Goal: Task Accomplishment & Management: Manage account settings

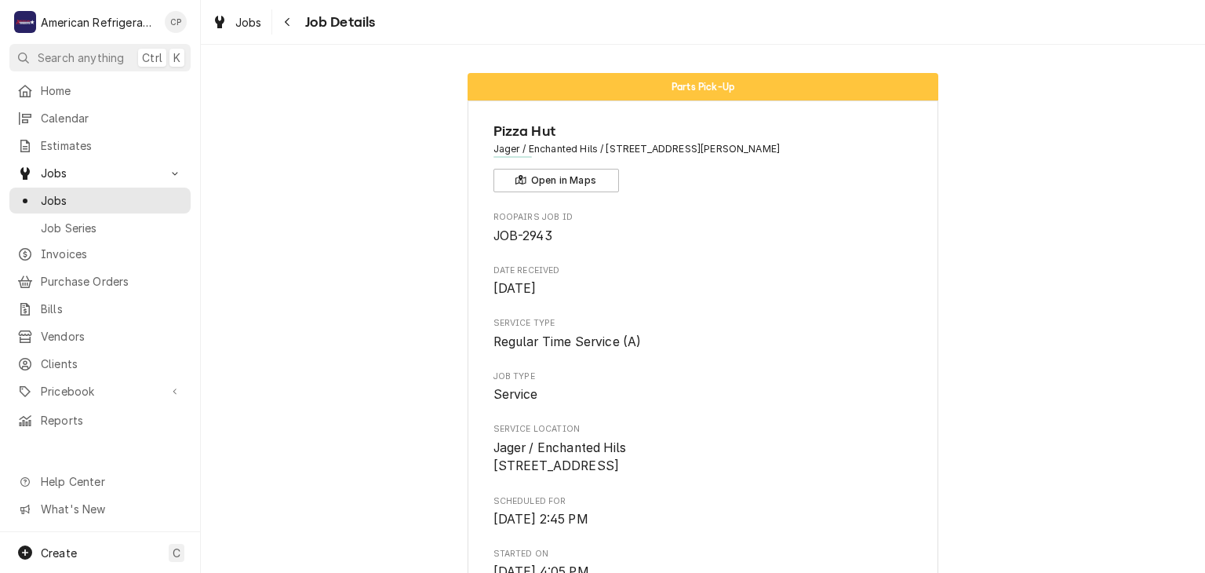
click at [133, 147] on span "Estimates" at bounding box center [112, 145] width 142 height 16
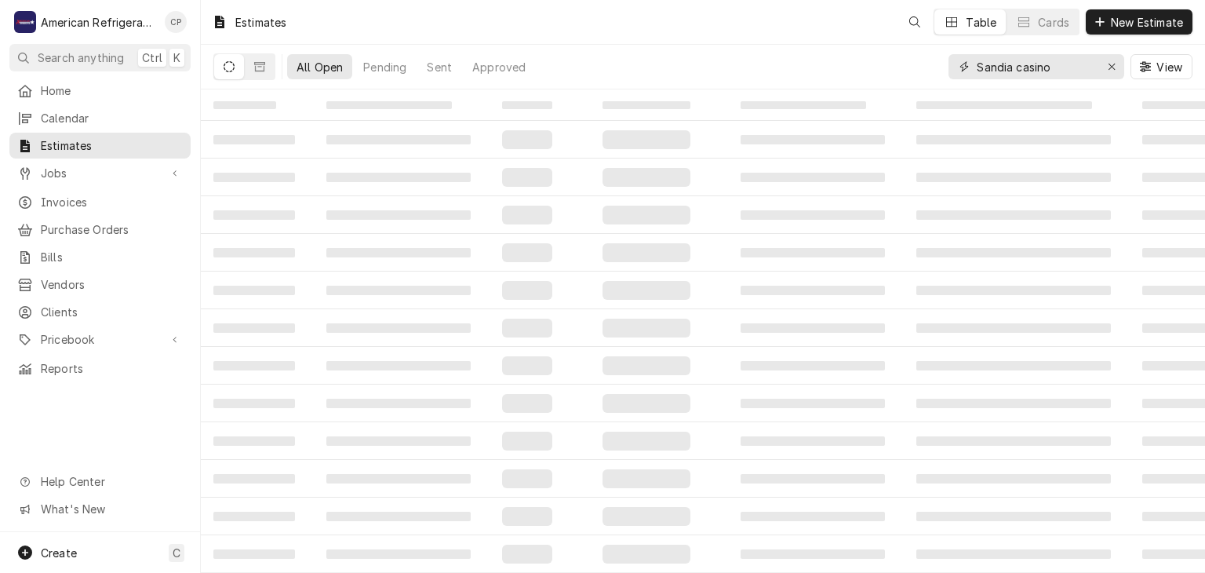
click at [1014, 78] on input "Sandia casino" at bounding box center [1036, 66] width 118 height 25
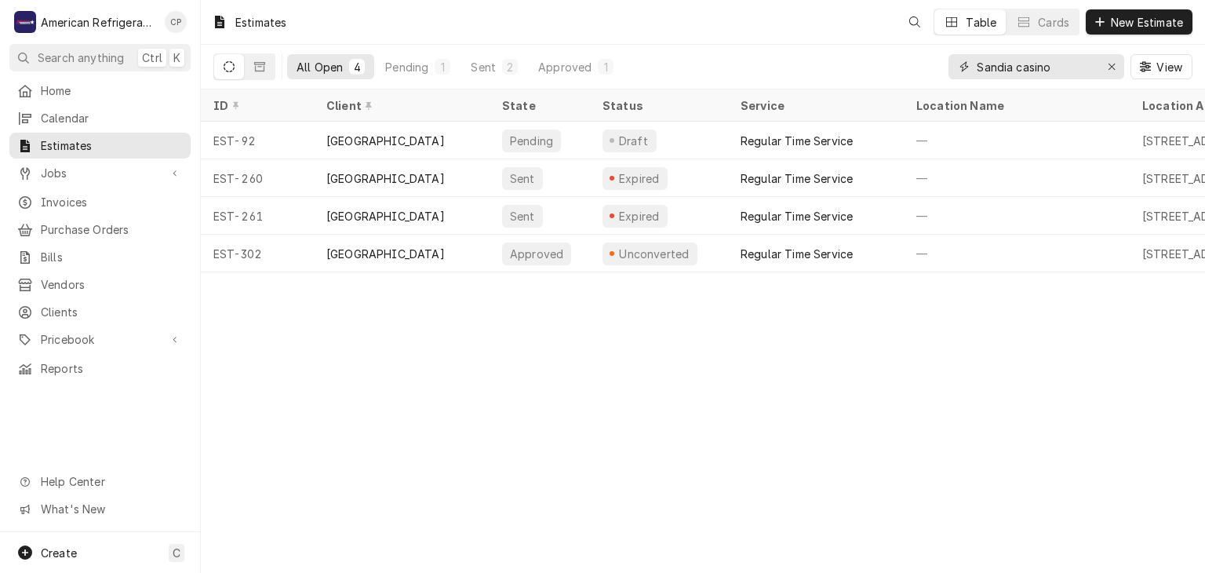
click at [1014, 78] on input "Sandia casino" at bounding box center [1036, 66] width 118 height 25
type input "freddy"
type input "[PERSON_NAME]"
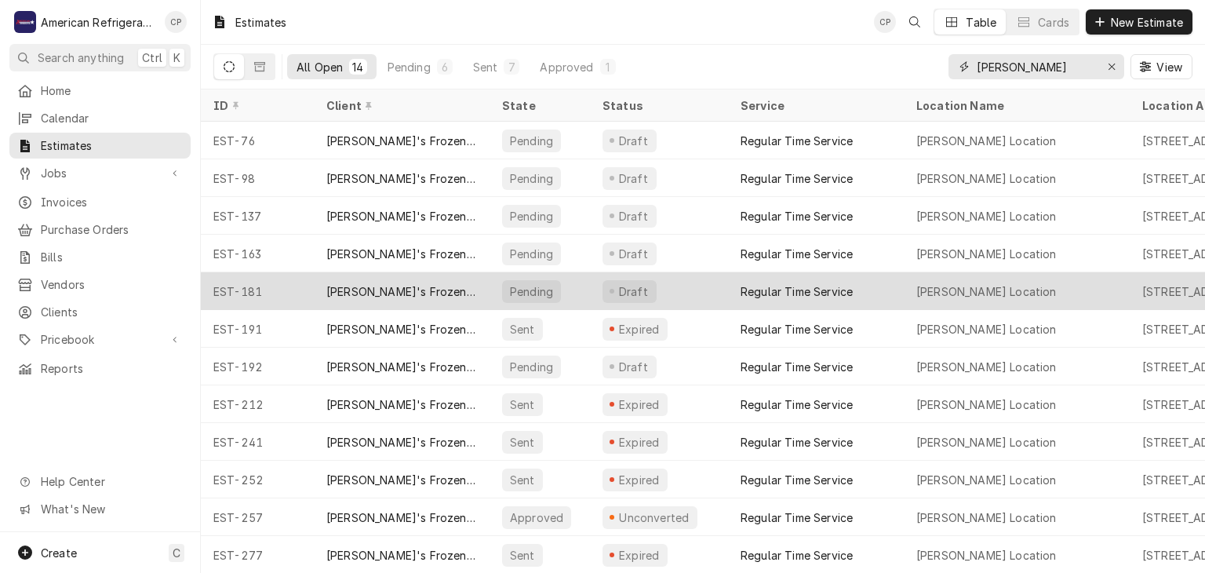
scroll to position [74, 0]
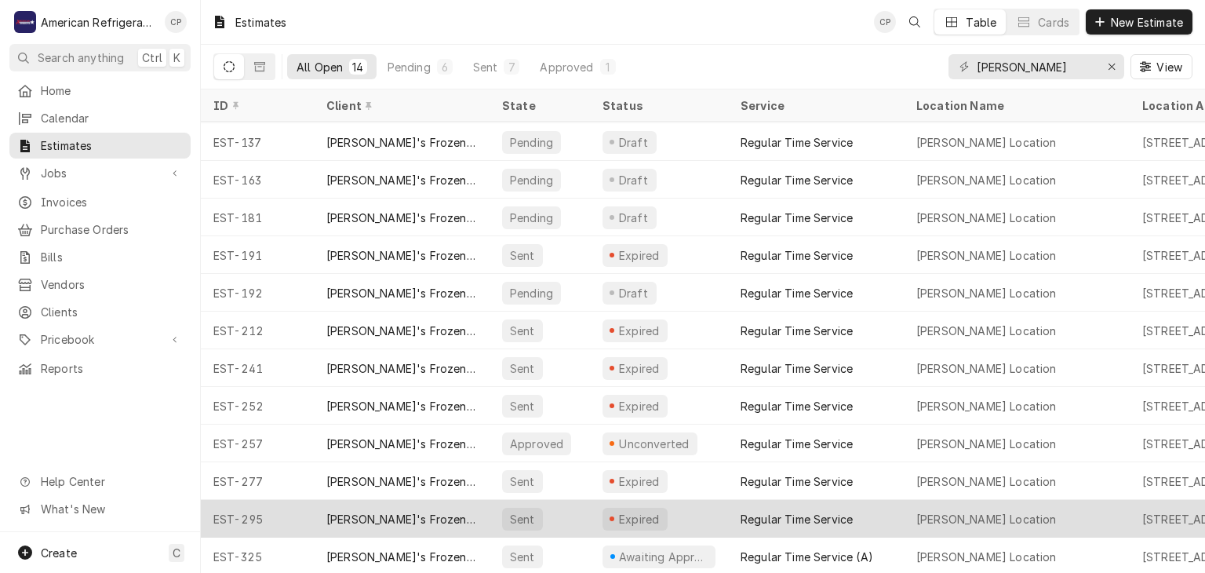
click at [416, 518] on div "[PERSON_NAME]'s Frozen Custard & Steakburgers" at bounding box center [401, 519] width 151 height 16
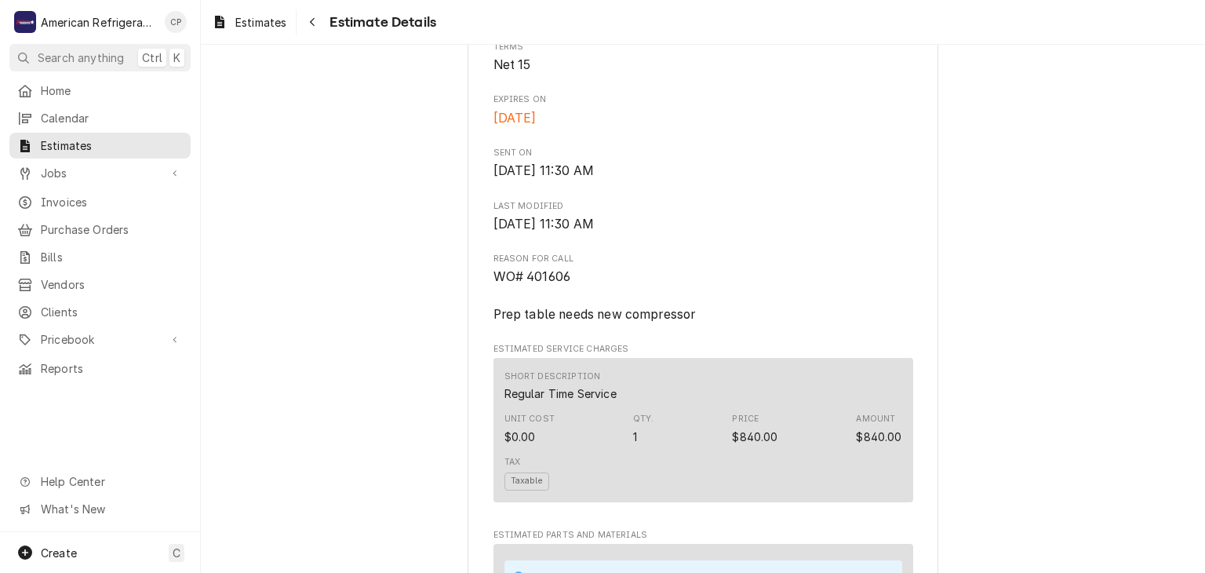
scroll to position [611, 0]
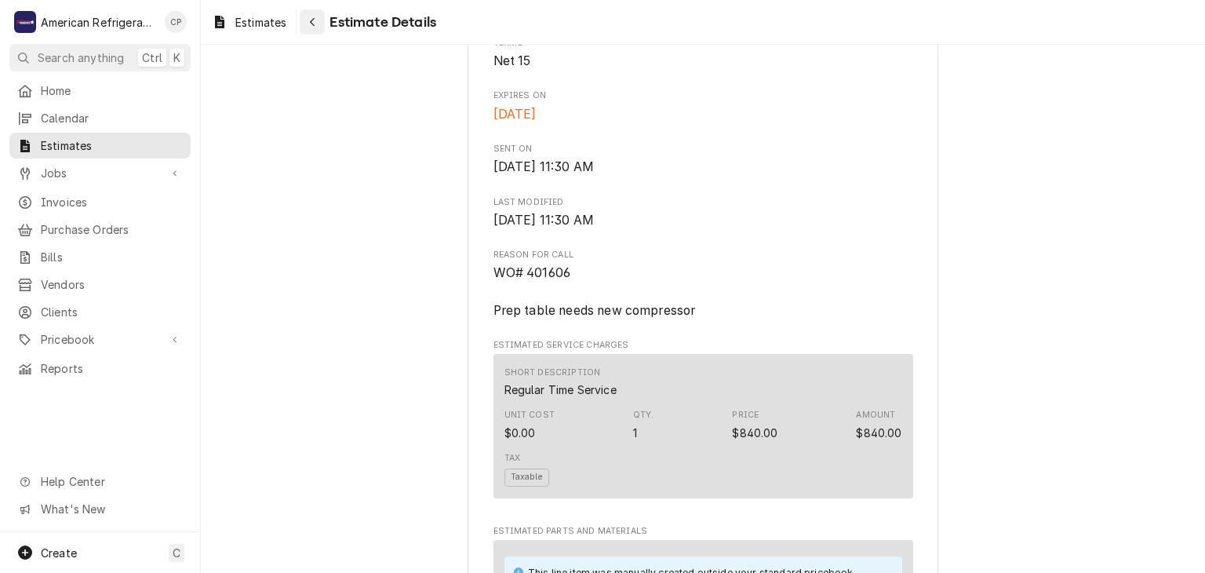
click at [318, 10] on button "Navigate back" at bounding box center [312, 21] width 25 height 25
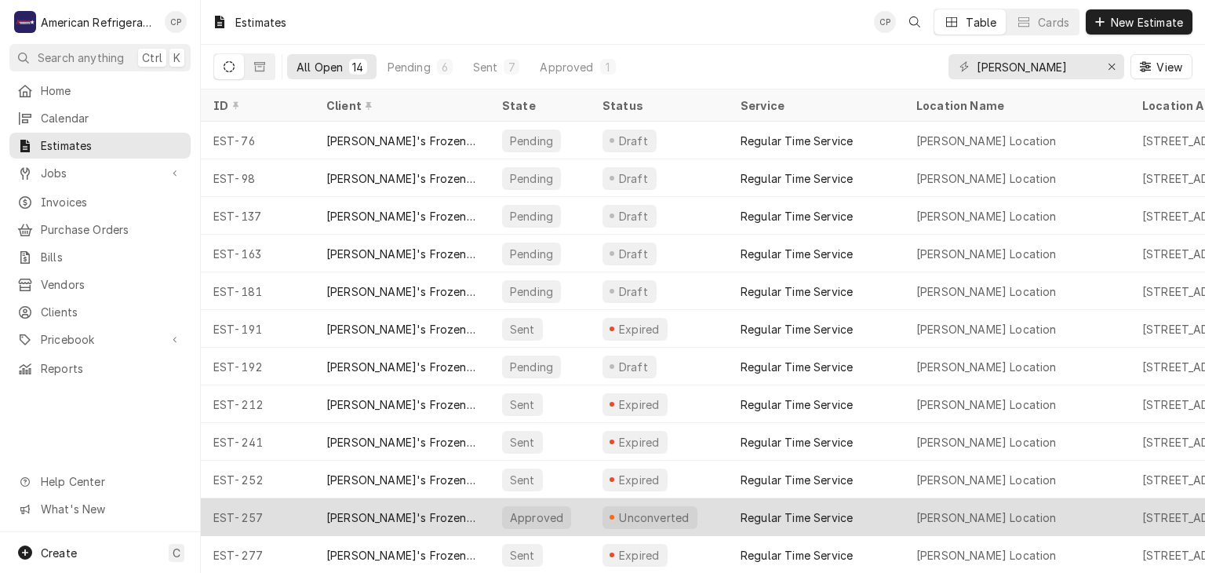
scroll to position [74, 0]
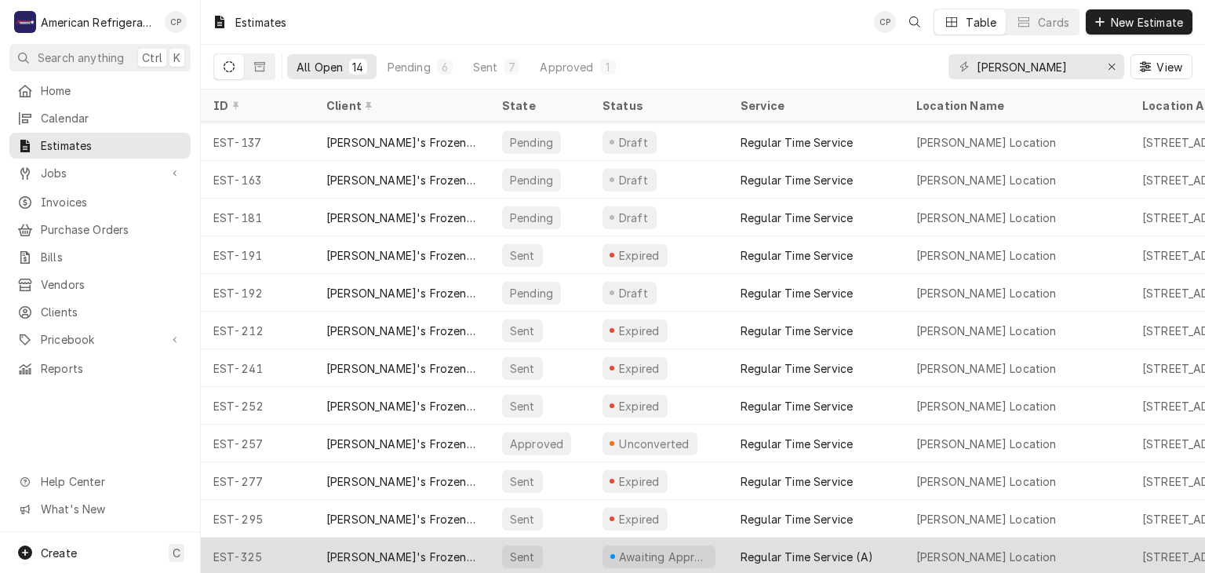
click at [357, 548] on div "[PERSON_NAME]'s Frozen Custard & Steakburgers" at bounding box center [401, 556] width 151 height 16
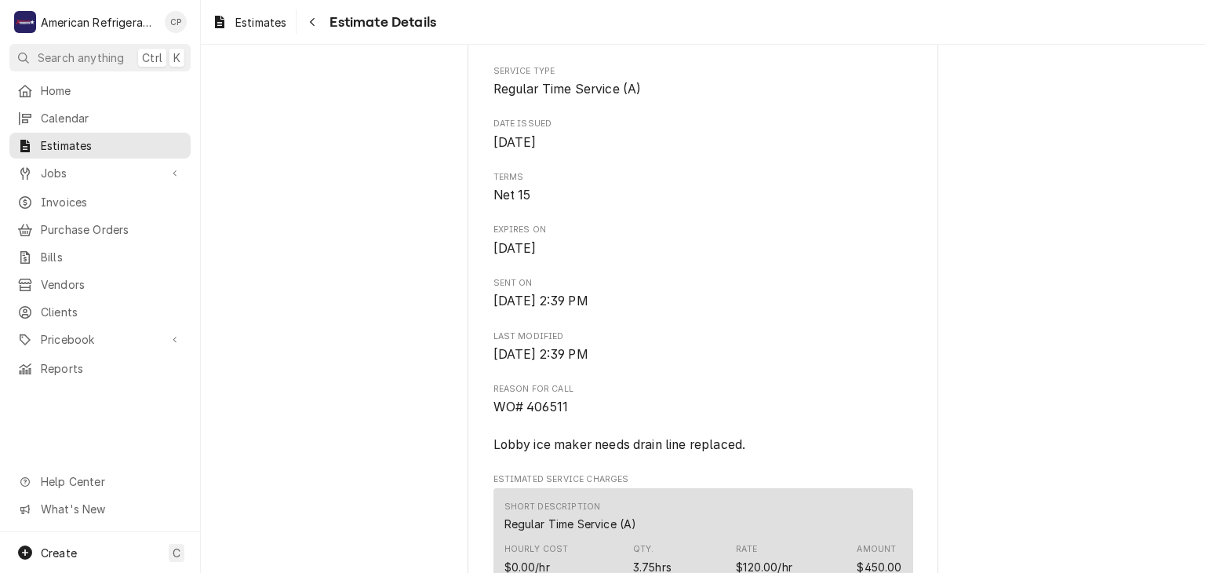
scroll to position [1973, 0]
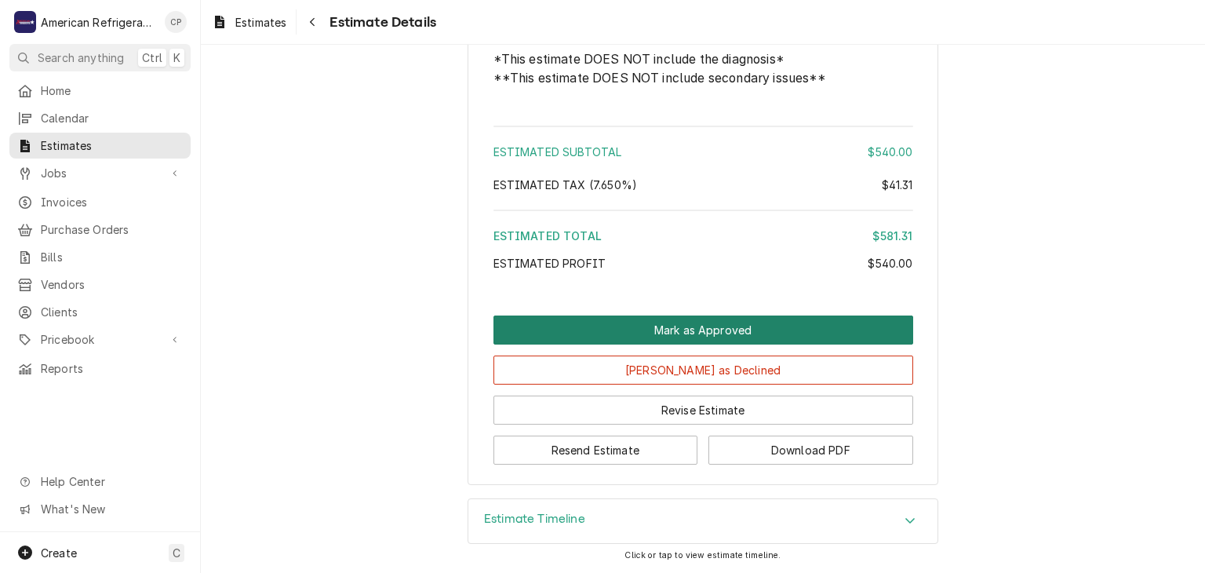
click at [731, 333] on button "Mark as Approved" at bounding box center [703, 329] width 420 height 29
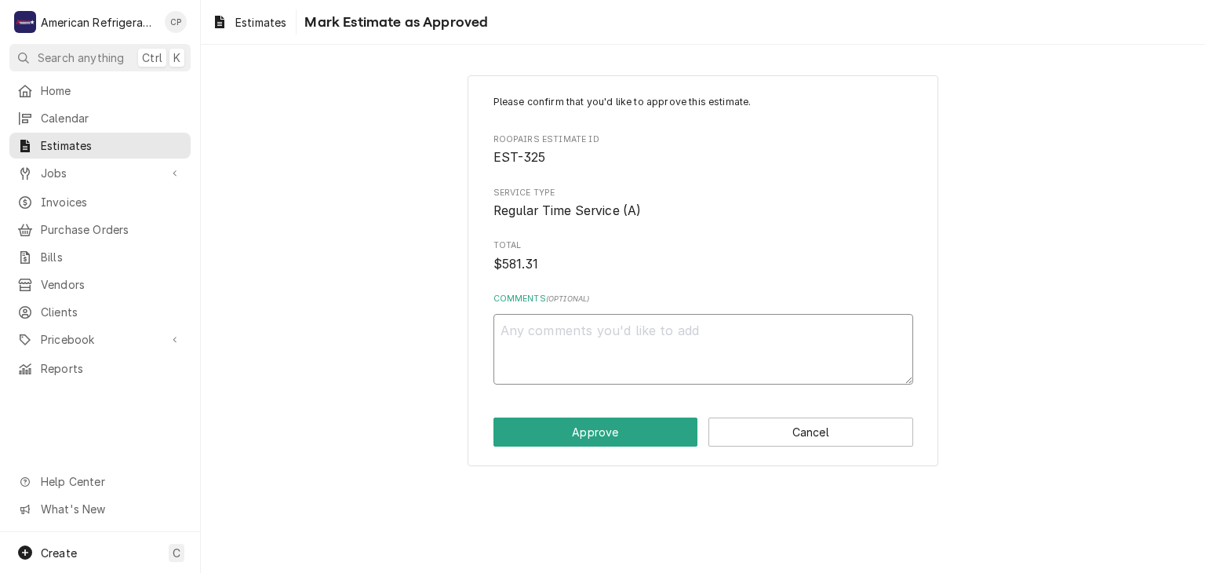
click at [646, 332] on textarea "Comments ( optional )" at bounding box center [703, 349] width 420 height 71
type textarea "x"
type textarea "a"
type textarea "x"
type textarea "ap"
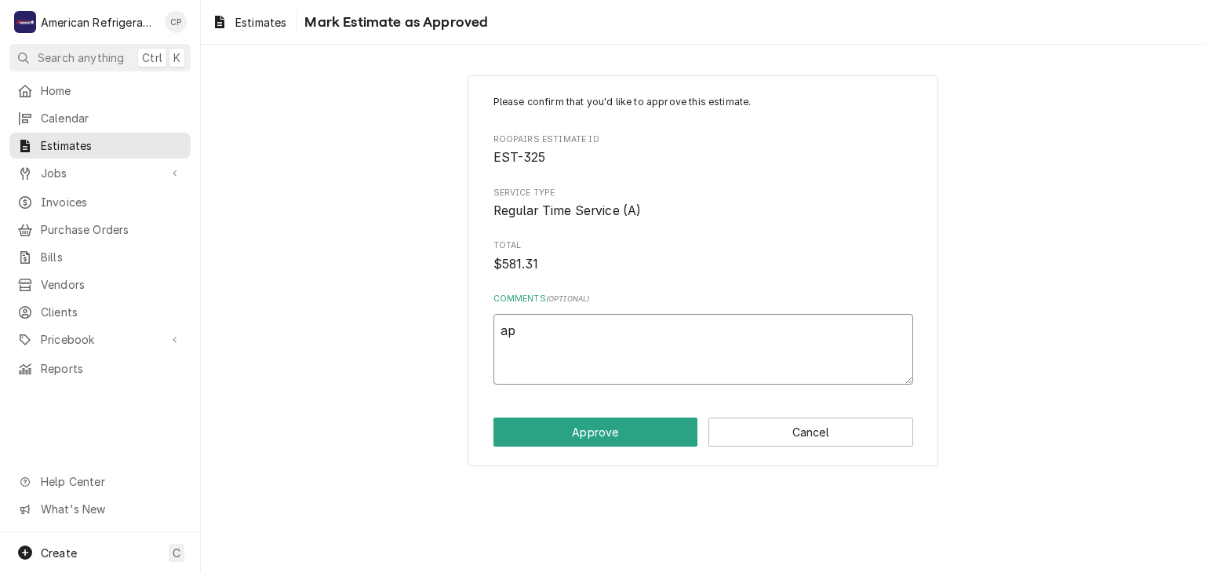
type textarea "x"
type textarea "app"
type textarea "x"
type textarea "appr"
type textarea "x"
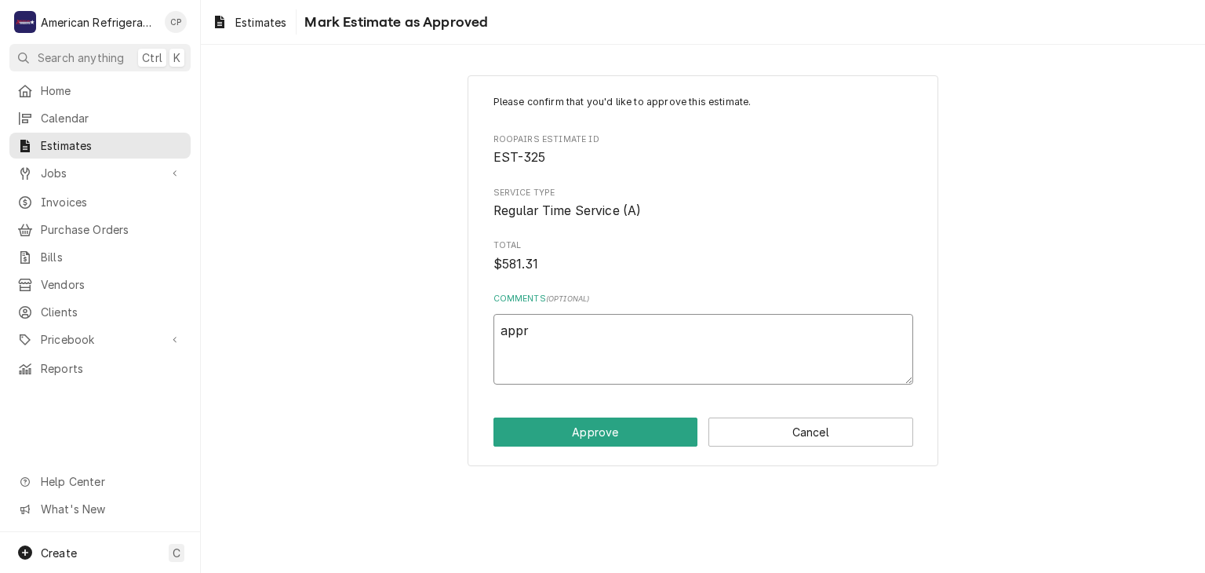
type textarea "appro"
type textarea "x"
type textarea "approv"
type textarea "x"
type textarea "approve"
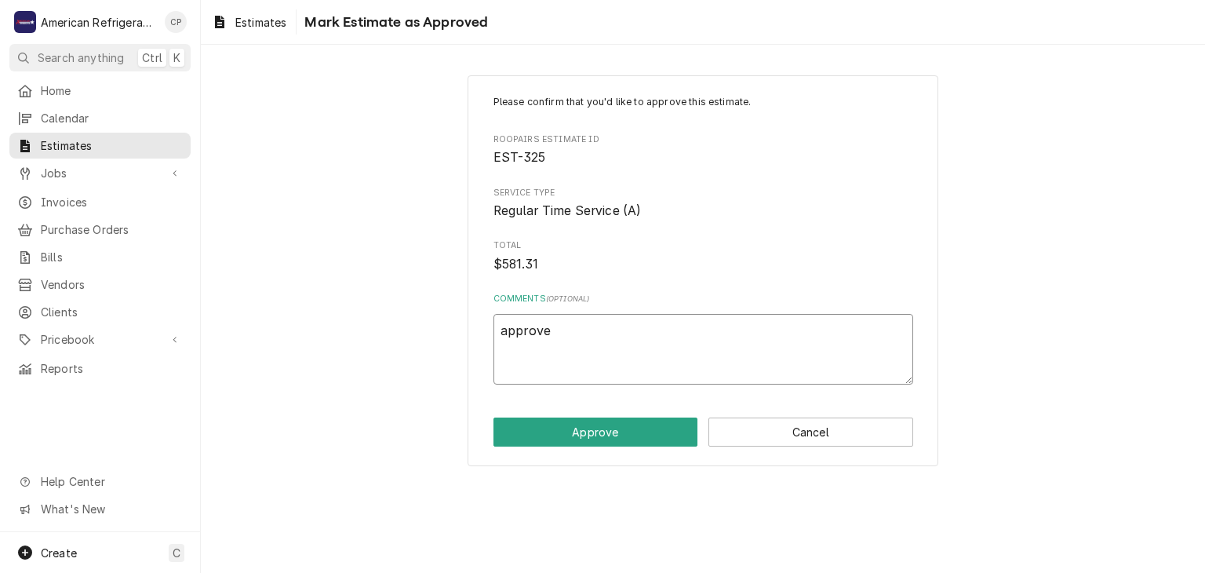
type textarea "x"
type textarea "approved"
click at [610, 417] on button "Approve" at bounding box center [595, 431] width 205 height 29
type textarea "x"
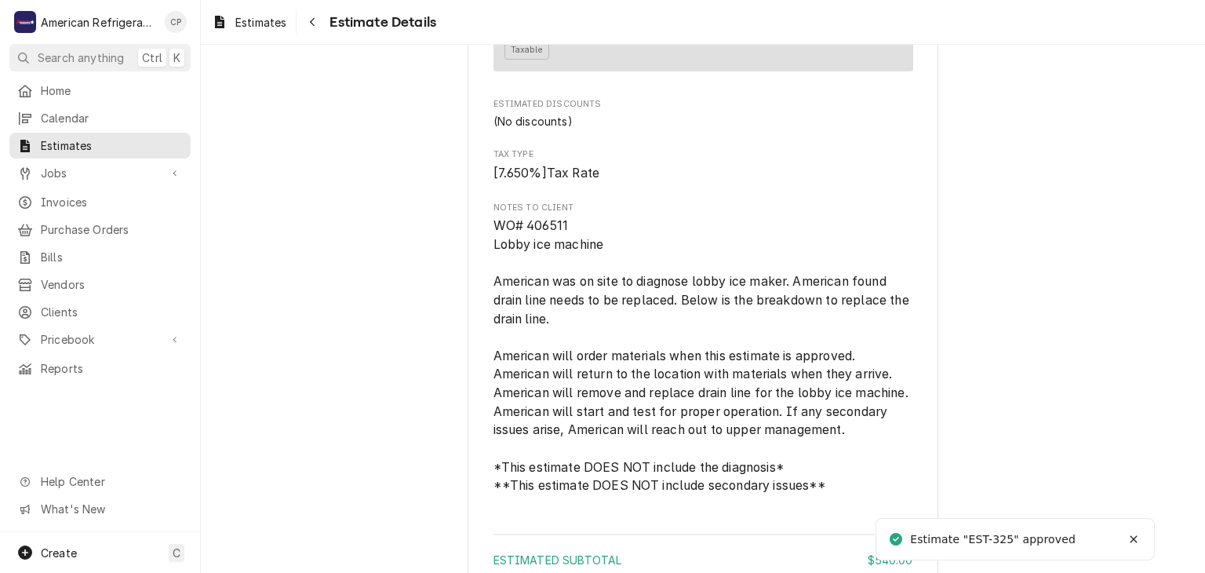
scroll to position [2026, 0]
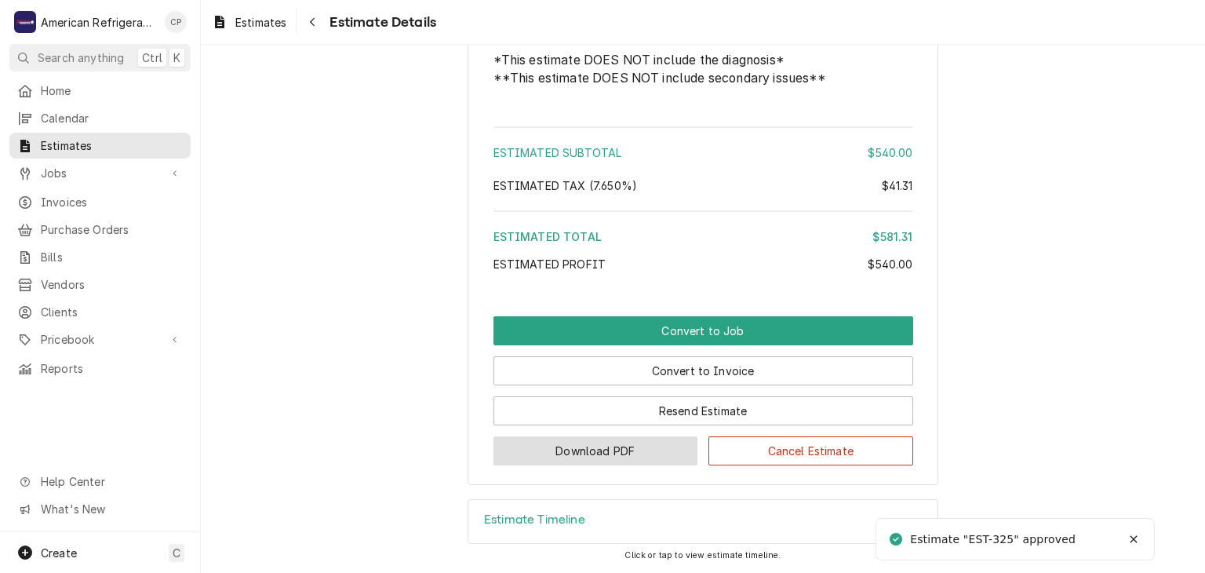
click at [636, 464] on button "Download PDF" at bounding box center [595, 450] width 205 height 29
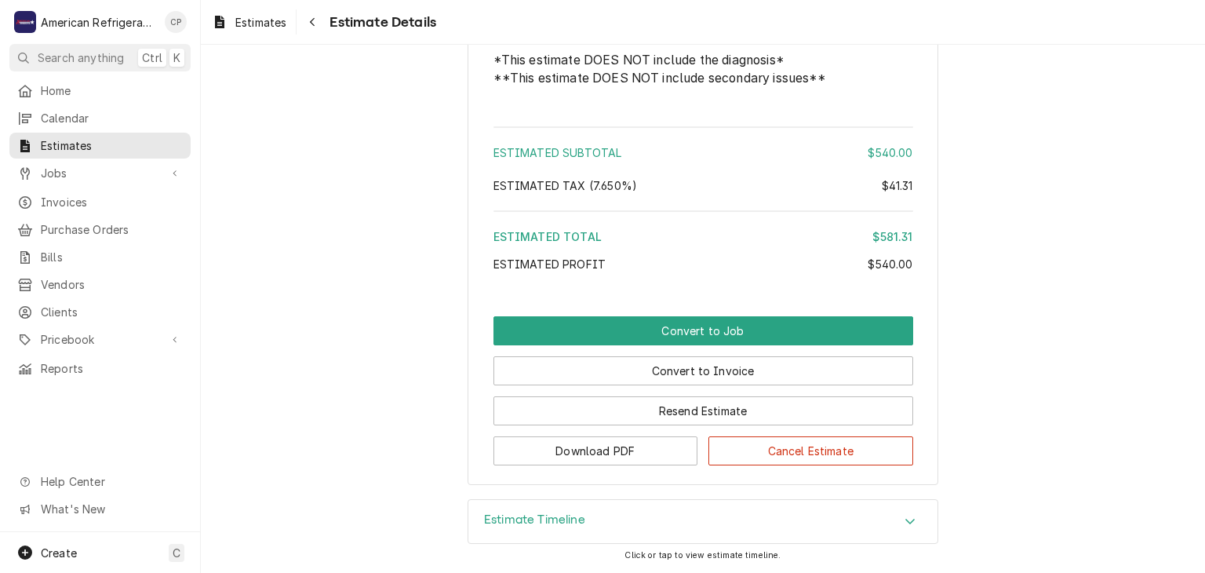
scroll to position [0, 0]
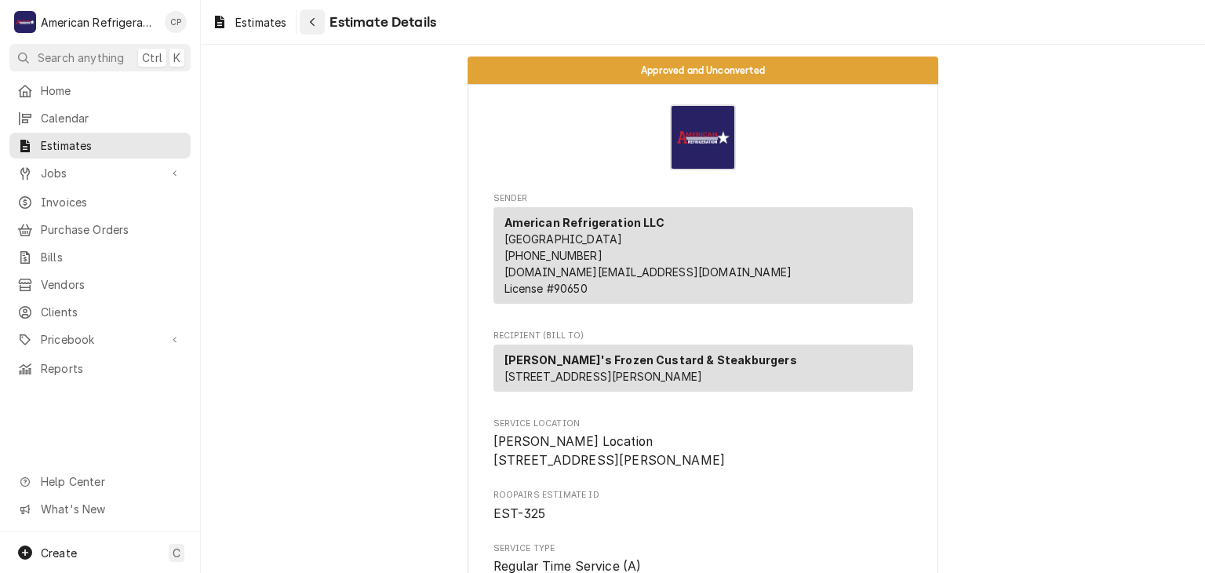
click at [316, 27] on div "Navigate back" at bounding box center [312, 22] width 16 height 16
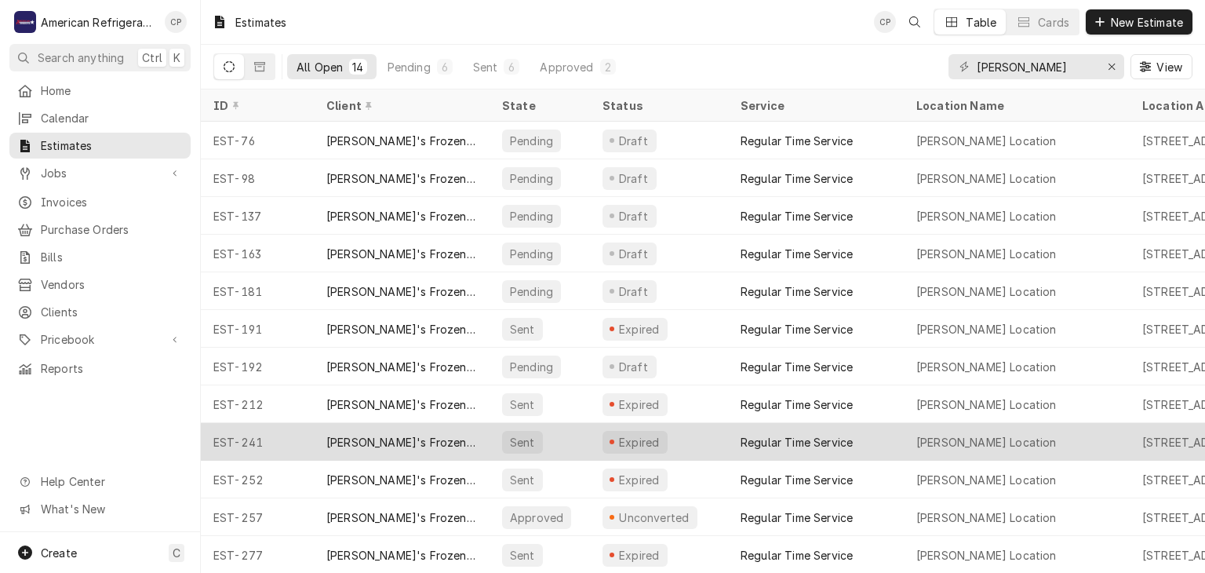
scroll to position [74, 0]
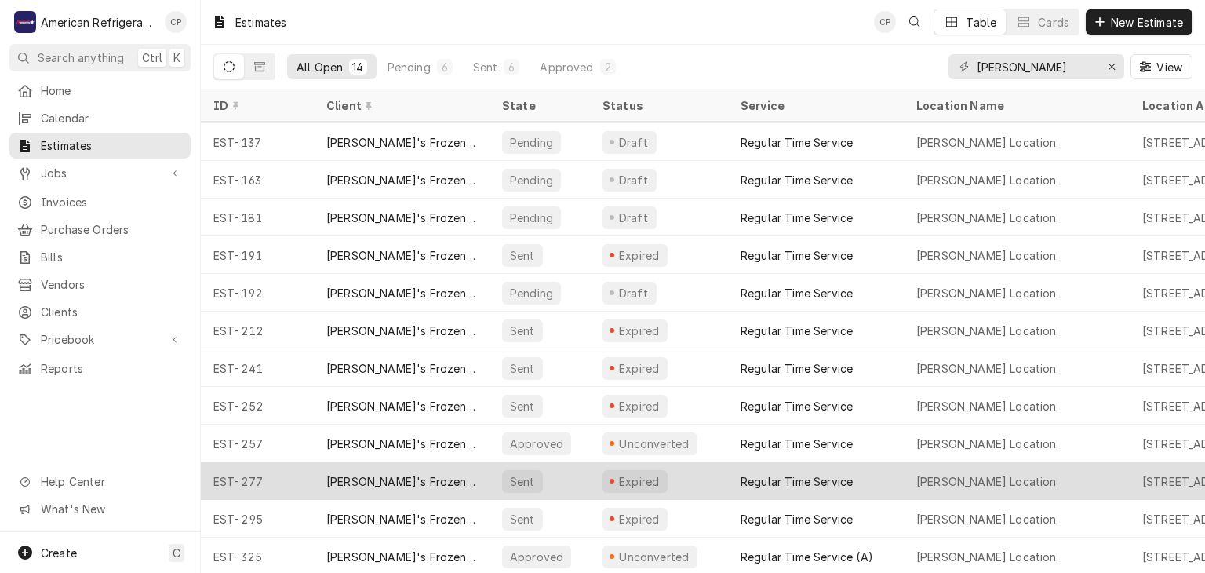
click at [396, 478] on div "[PERSON_NAME]'s Frozen Custard & Steakburgers" at bounding box center [401, 481] width 151 height 16
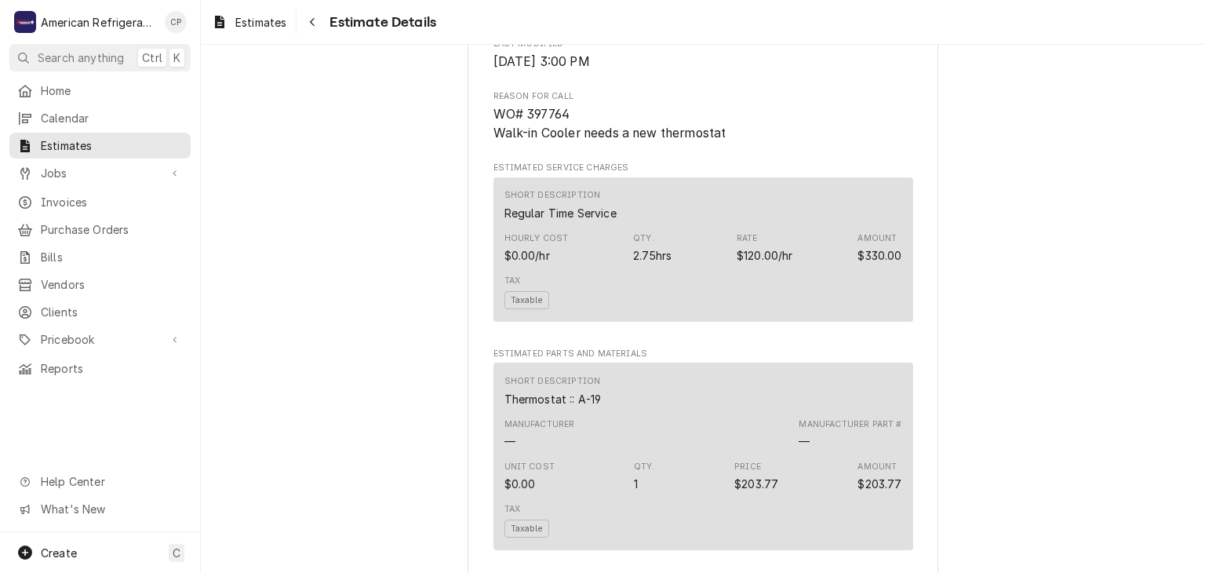
scroll to position [770, 0]
click at [316, 25] on icon "Navigate back" at bounding box center [312, 21] width 7 height 11
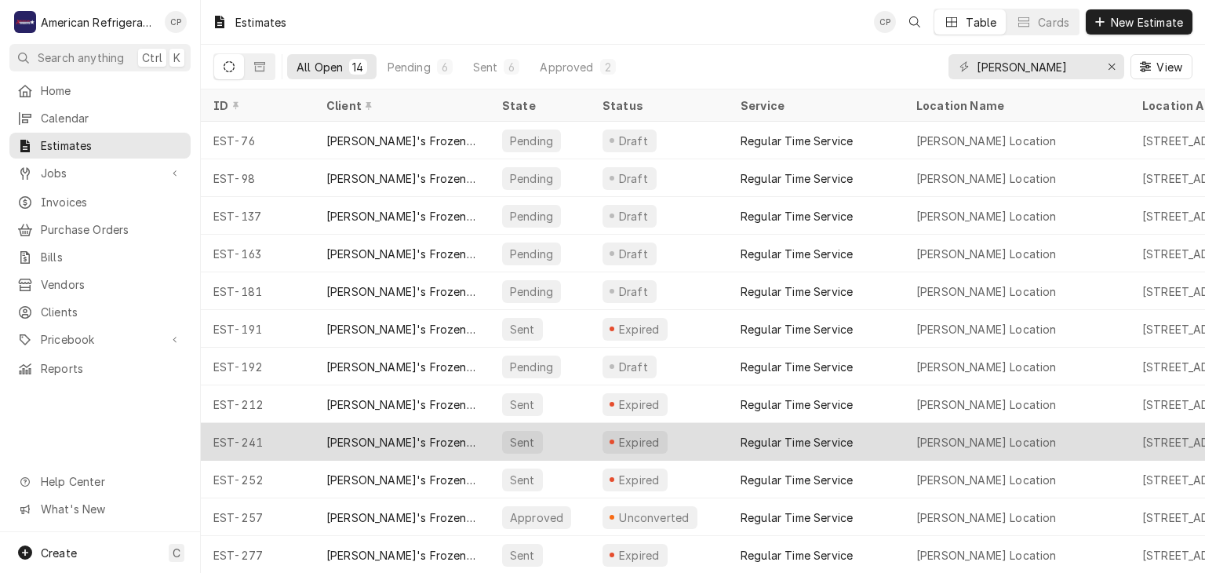
scroll to position [74, 0]
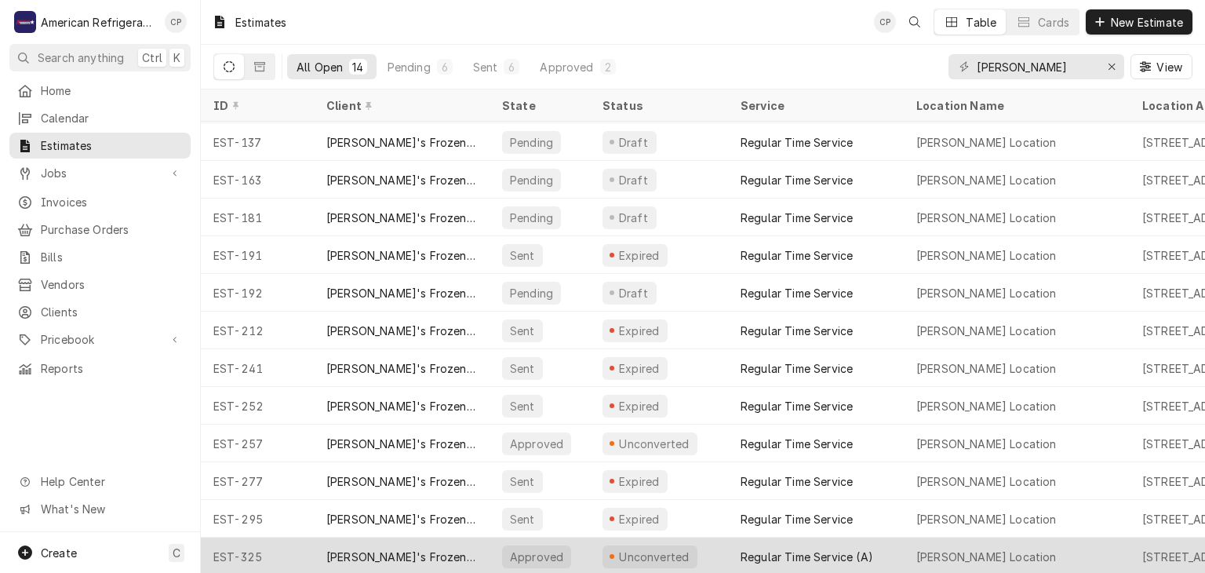
click at [383, 548] on div "[PERSON_NAME]'s Frozen Custard & Steakburgers" at bounding box center [401, 556] width 151 height 16
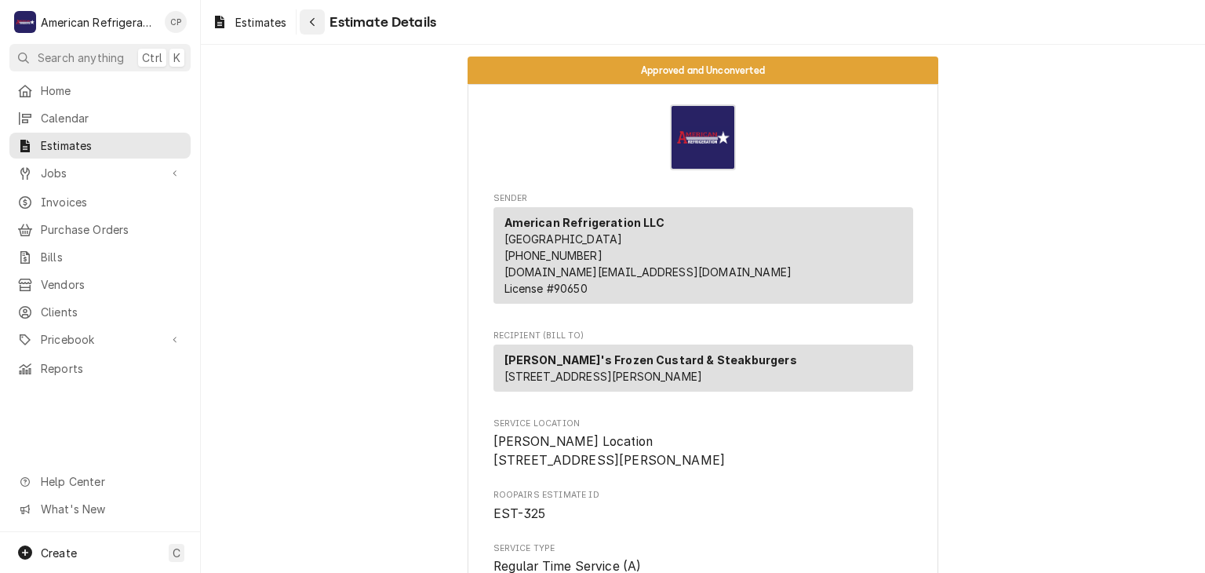
click at [318, 27] on div "Navigate back" at bounding box center [312, 22] width 16 height 16
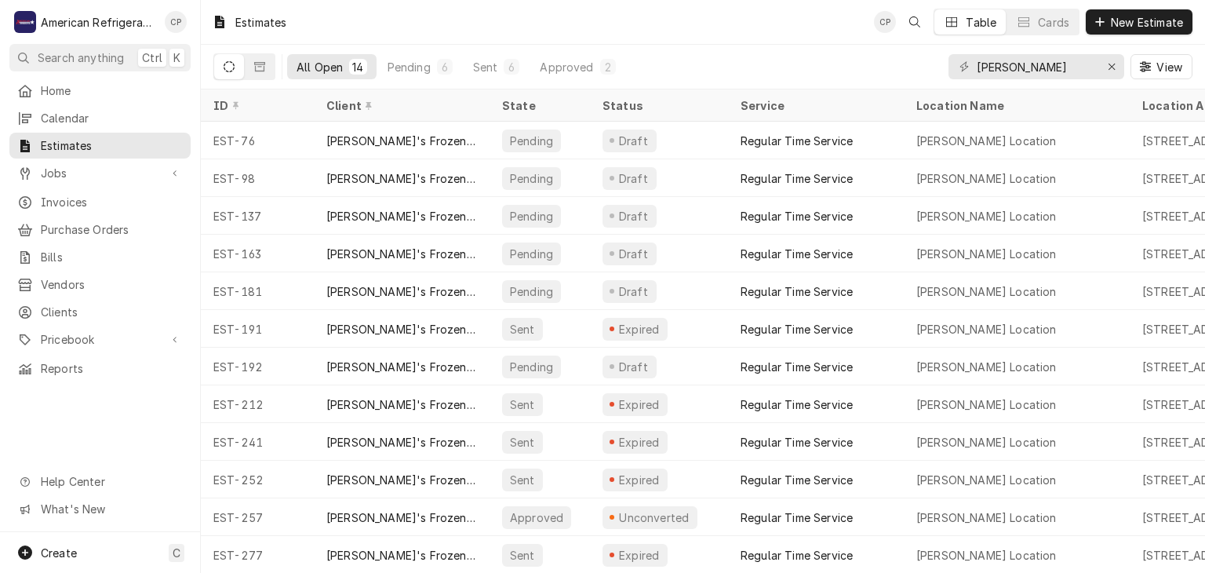
scroll to position [74, 0]
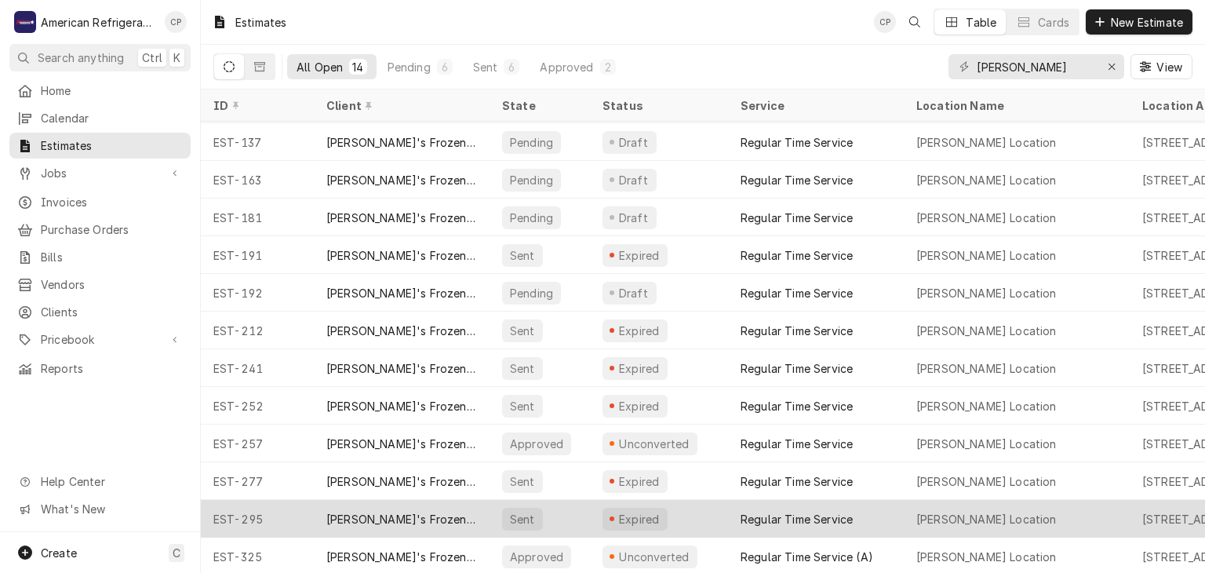
click at [386, 504] on div "[PERSON_NAME]'s Frozen Custard & Steakburgers" at bounding box center [402, 519] width 176 height 38
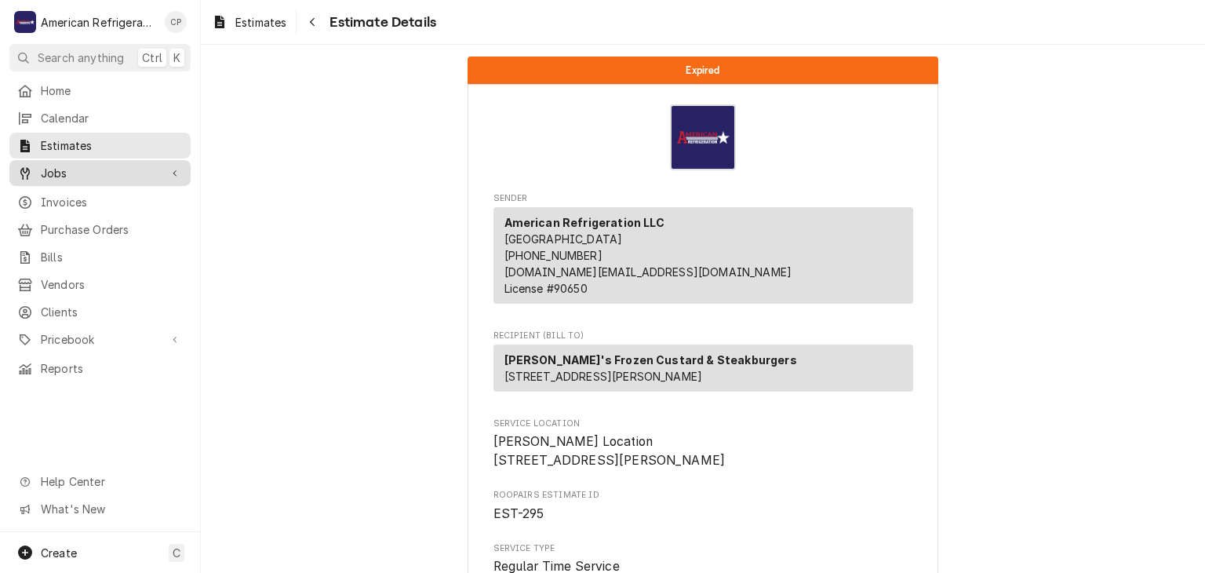
click at [153, 173] on span "Jobs" at bounding box center [100, 173] width 118 height 16
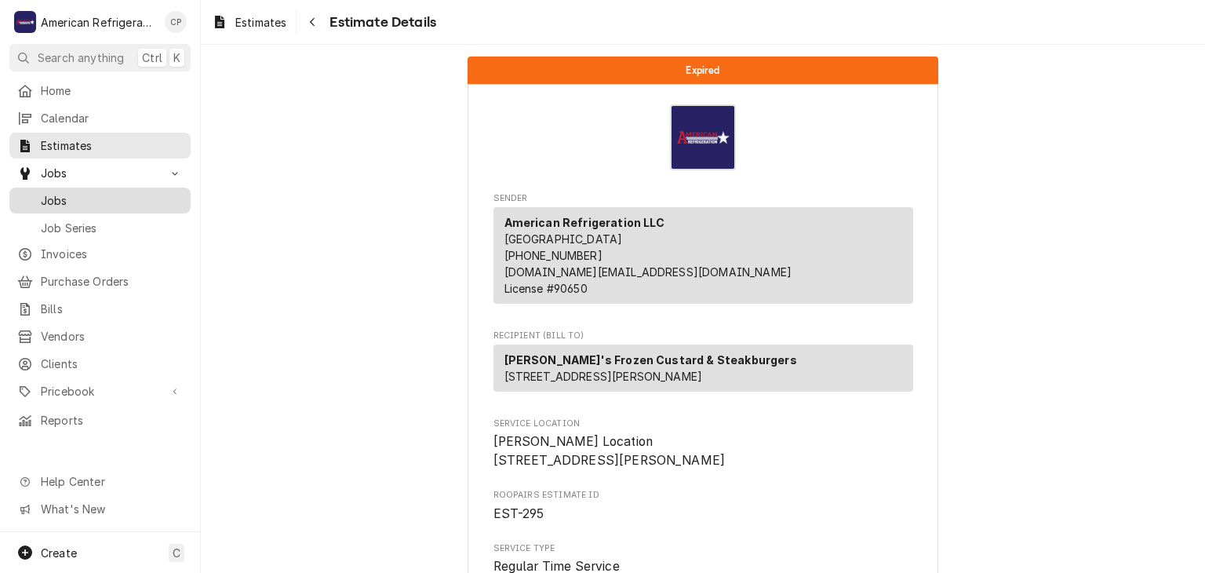
click at [153, 187] on link "Jobs" at bounding box center [99, 200] width 181 height 26
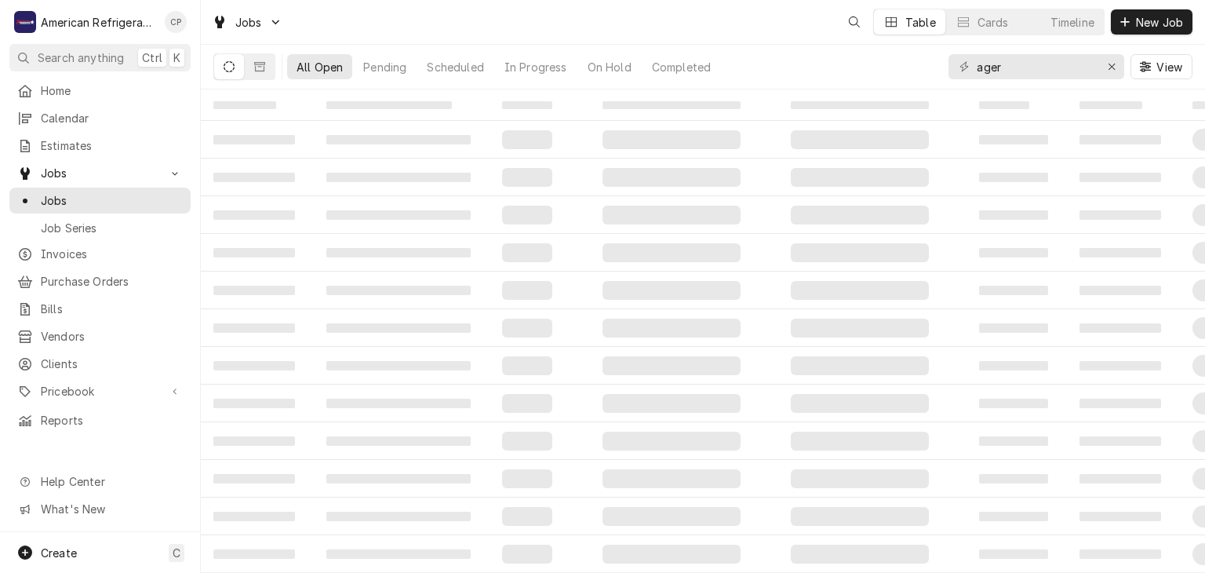
click at [1080, 52] on div "ager View" at bounding box center [1070, 67] width 244 height 44
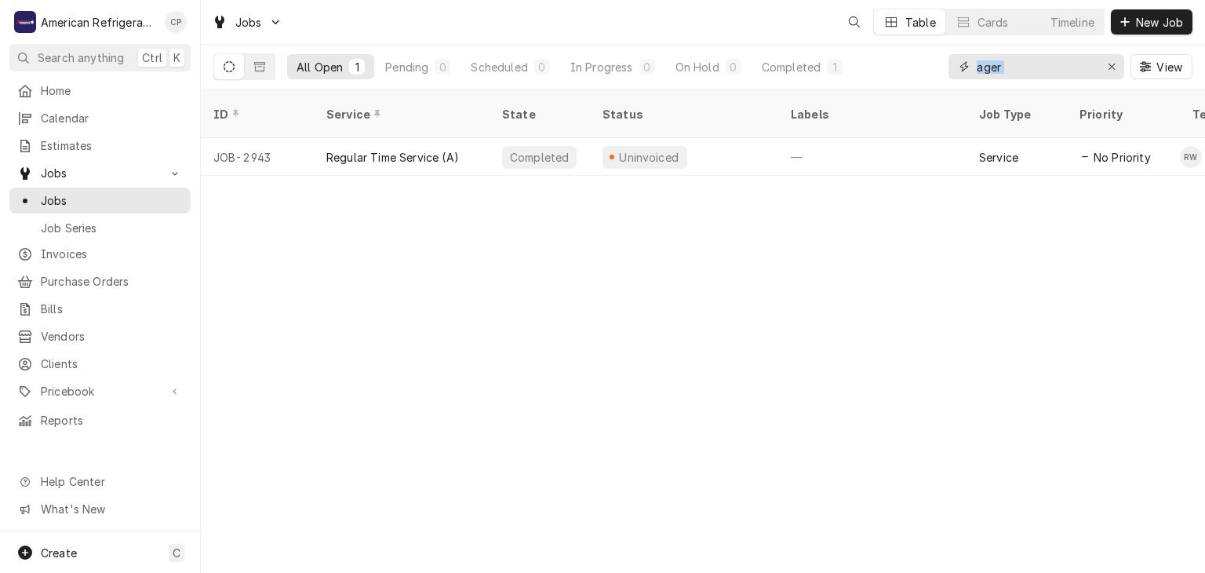
click at [1072, 57] on input "ager" at bounding box center [1036, 66] width 118 height 25
type input "freddy"
type input "[PERSON_NAME]"
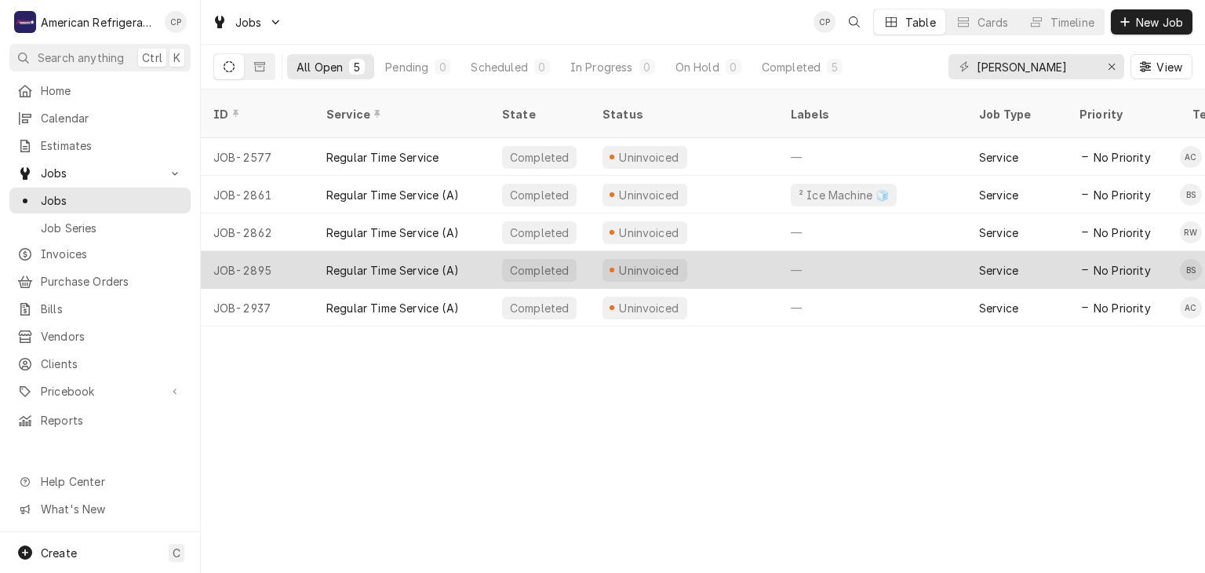
click at [446, 258] on div "Regular Time Service (A)" at bounding box center [402, 270] width 176 height 38
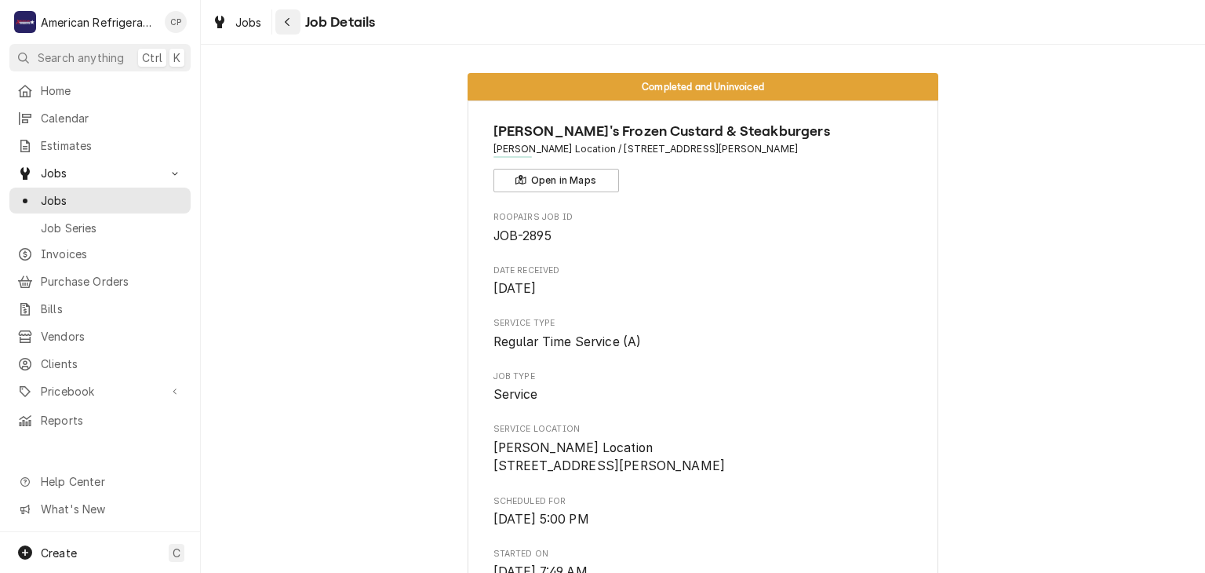
click at [276, 30] on button "Navigate back" at bounding box center [287, 21] width 25 height 25
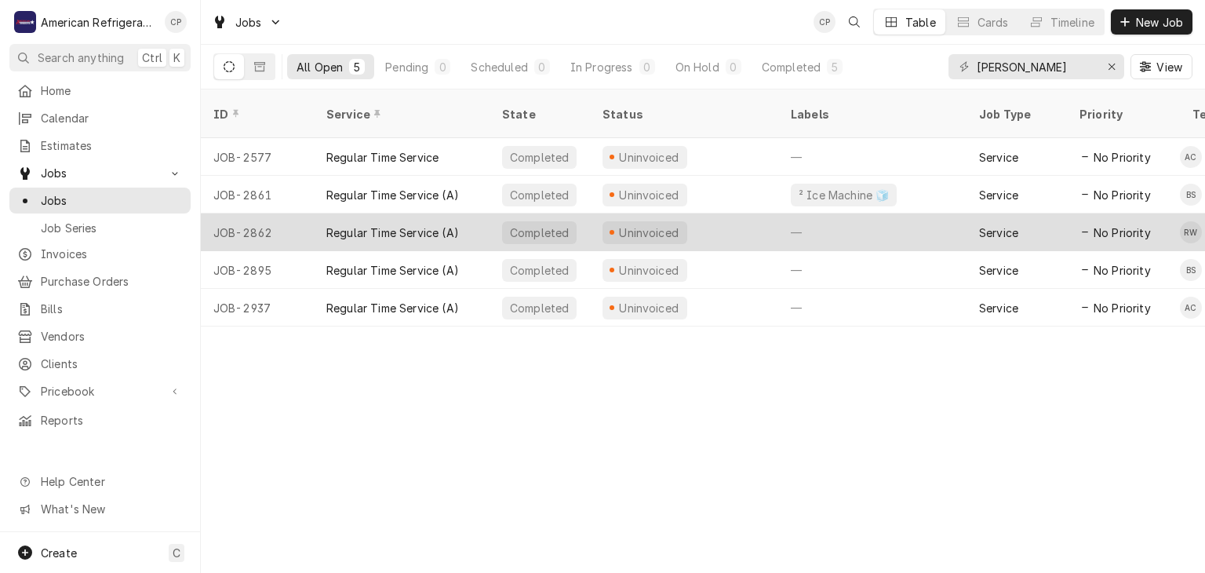
click at [378, 213] on div "Regular Time Service (A)" at bounding box center [402, 232] width 176 height 38
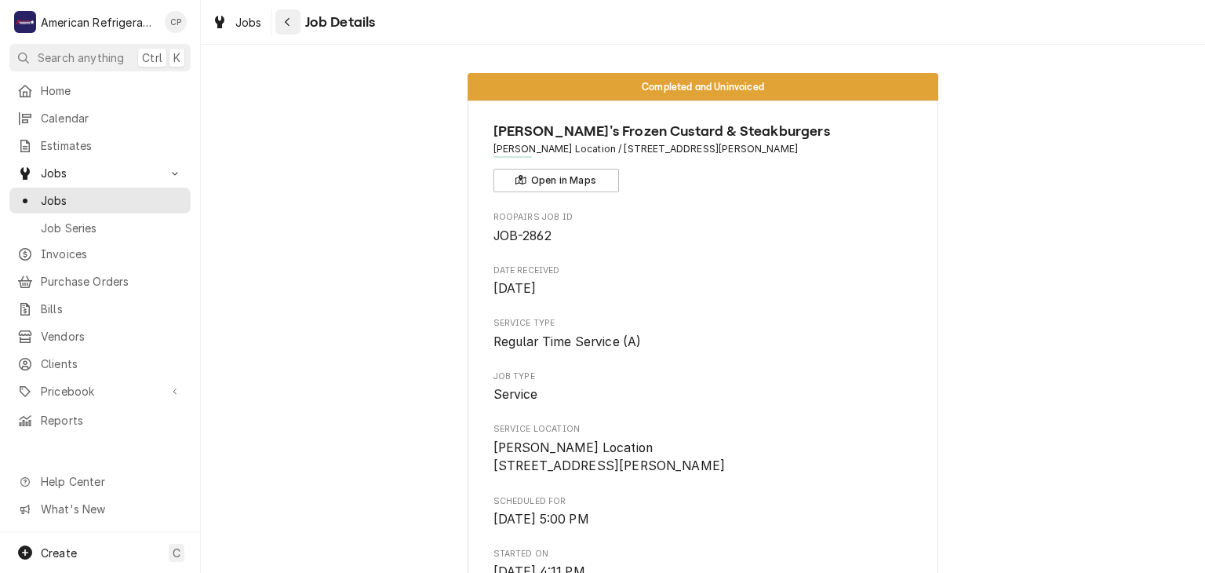
click at [297, 26] on button "Navigate back" at bounding box center [287, 21] width 25 height 25
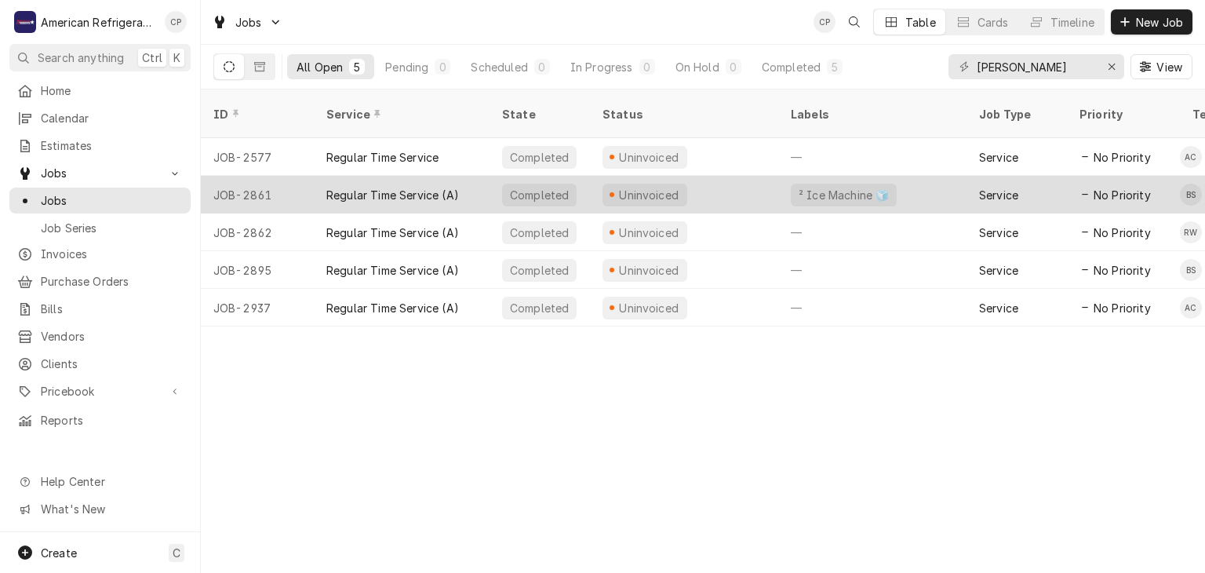
click at [384, 176] on div "Regular Time Service (A)" at bounding box center [402, 195] width 176 height 38
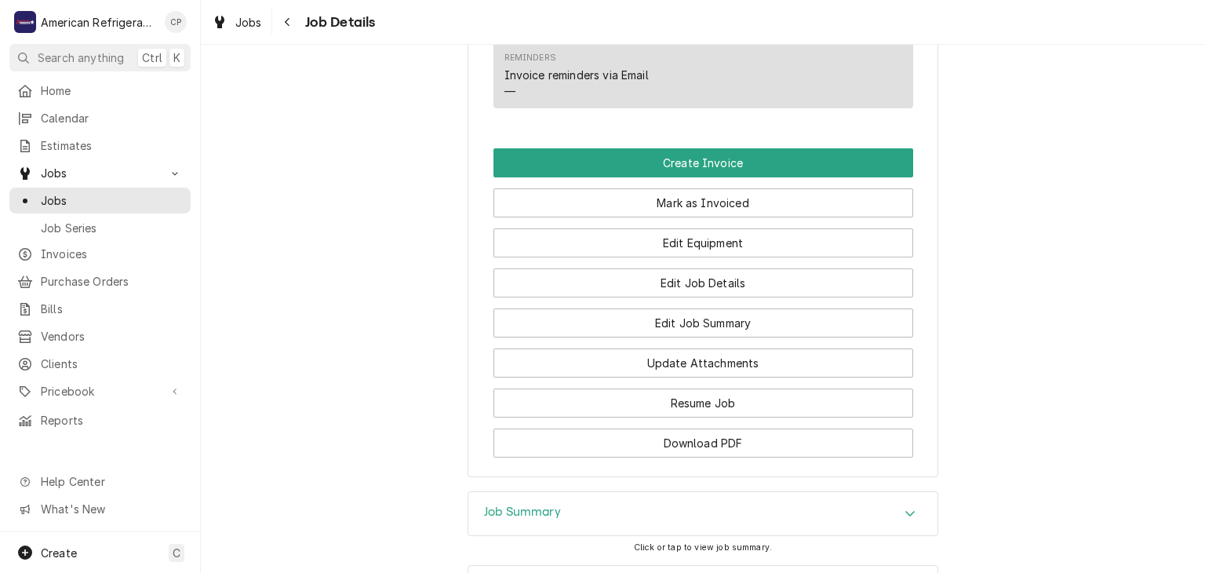
scroll to position [1141, 0]
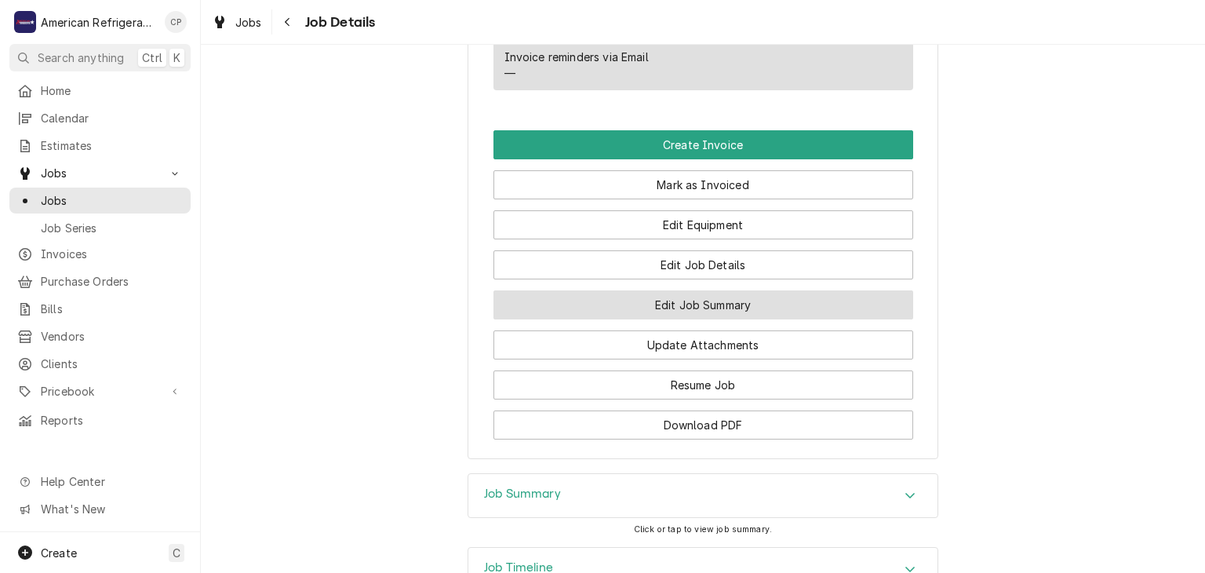
click at [618, 290] on button "Edit Job Summary" at bounding box center [703, 304] width 420 height 29
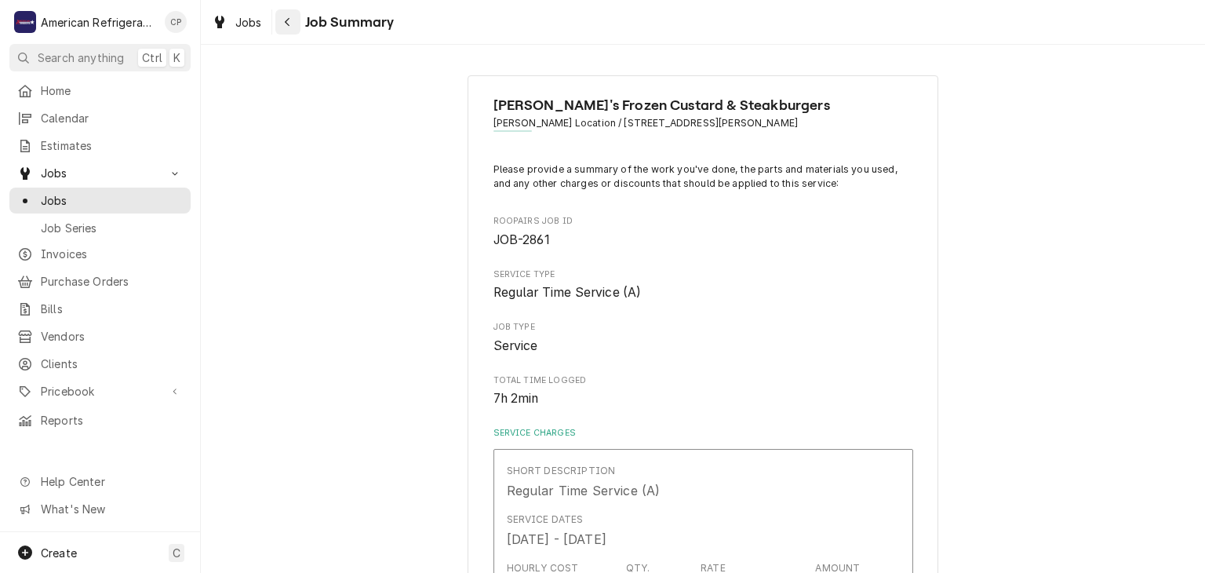
click at [289, 24] on icon "Navigate back" at bounding box center [287, 21] width 7 height 11
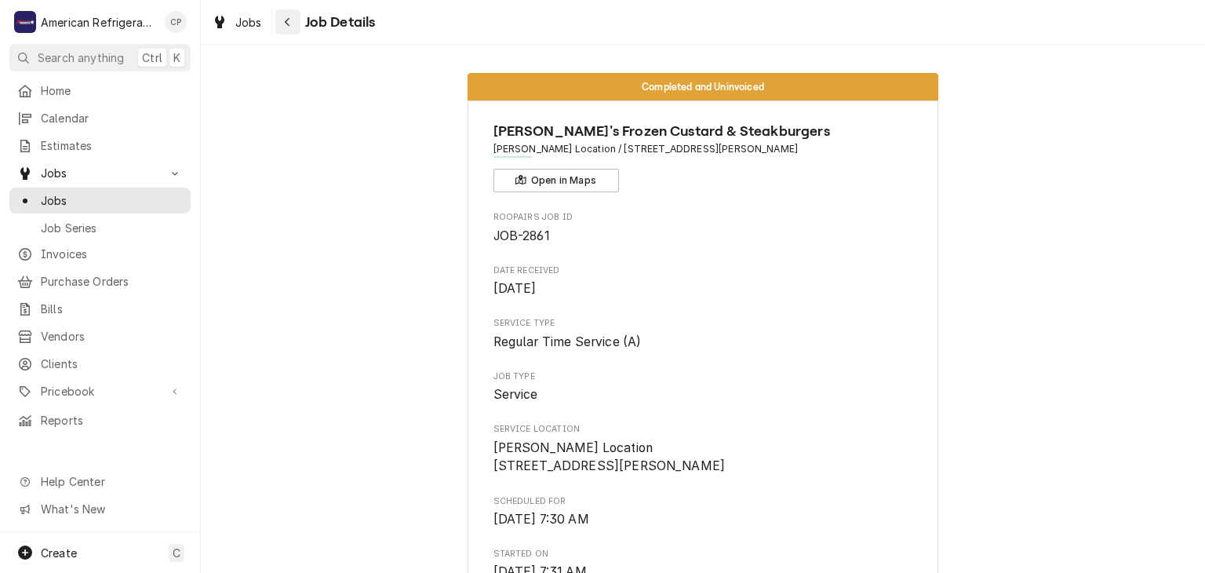
click at [291, 30] on button "Navigate back" at bounding box center [287, 21] width 25 height 25
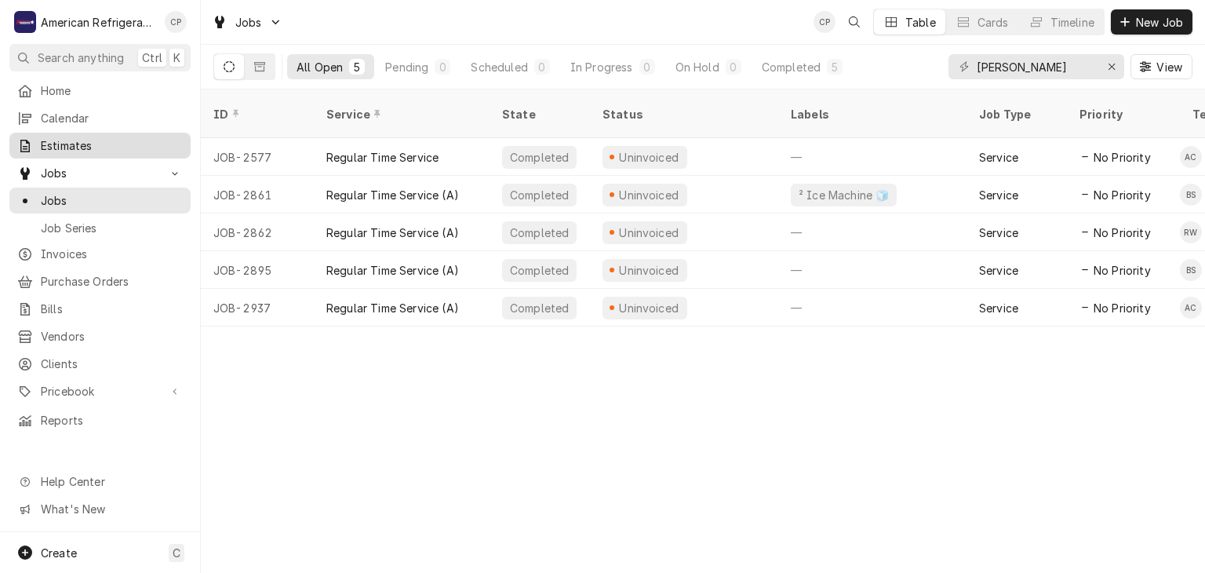
click at [132, 147] on span "Estimates" at bounding box center [112, 145] width 142 height 16
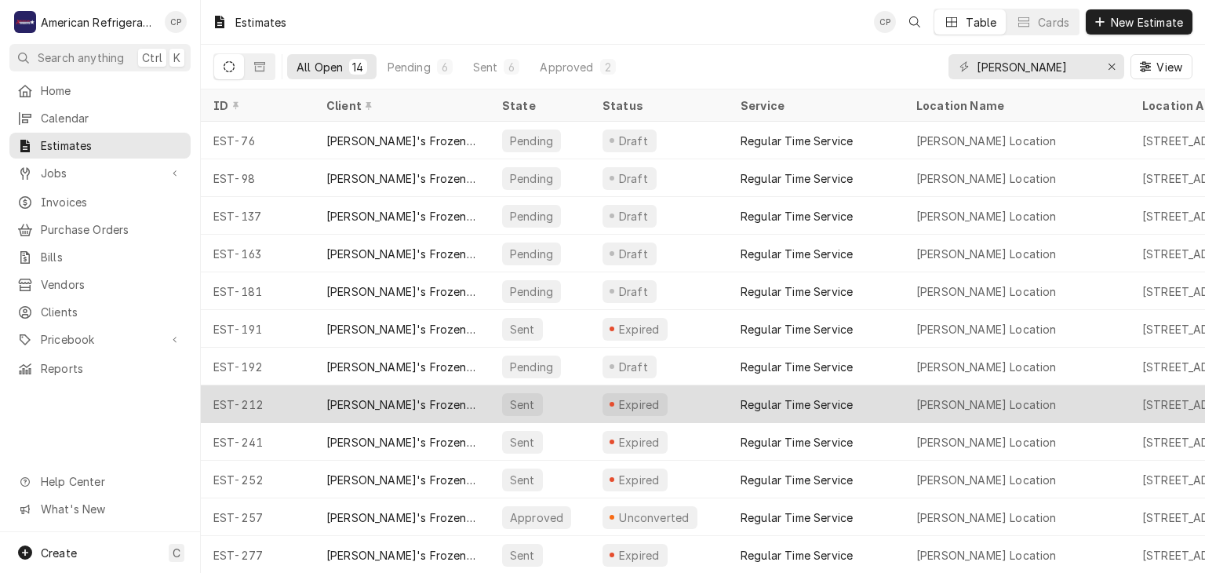
click at [399, 389] on div "[PERSON_NAME]'s Frozen Custard & Steakburgers" at bounding box center [402, 404] width 176 height 38
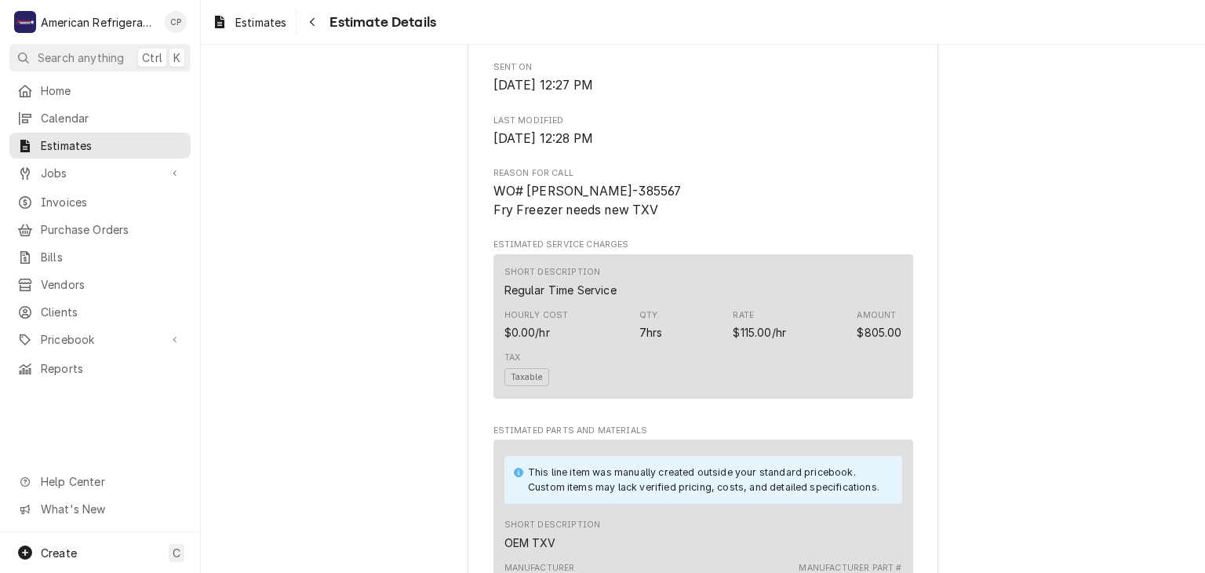
scroll to position [712, 0]
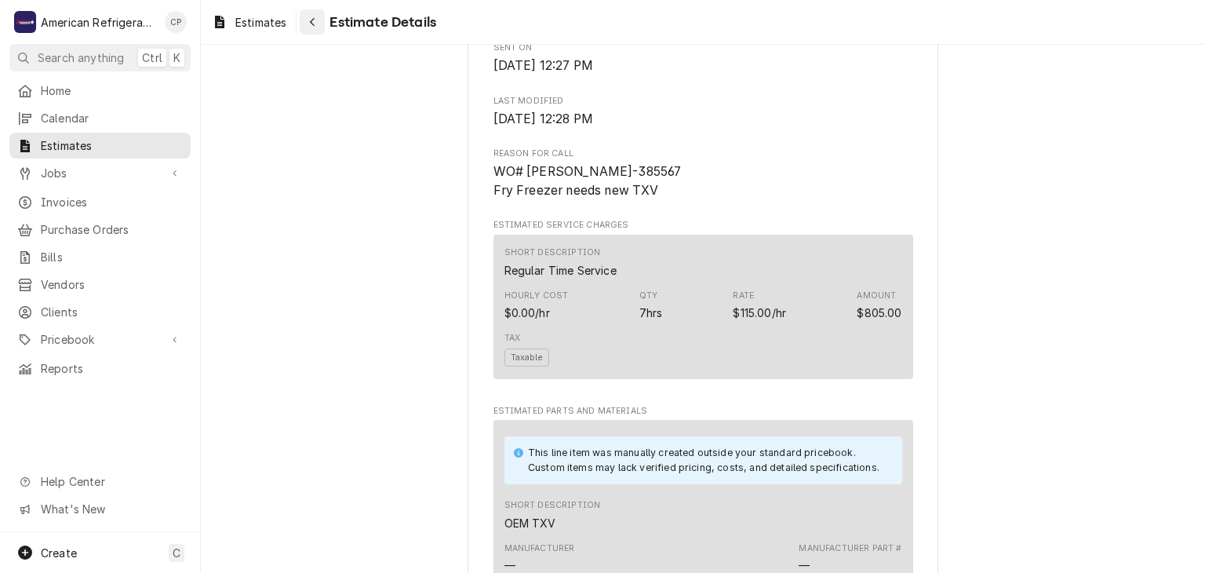
click at [311, 16] on icon "Navigate back" at bounding box center [312, 21] width 7 height 11
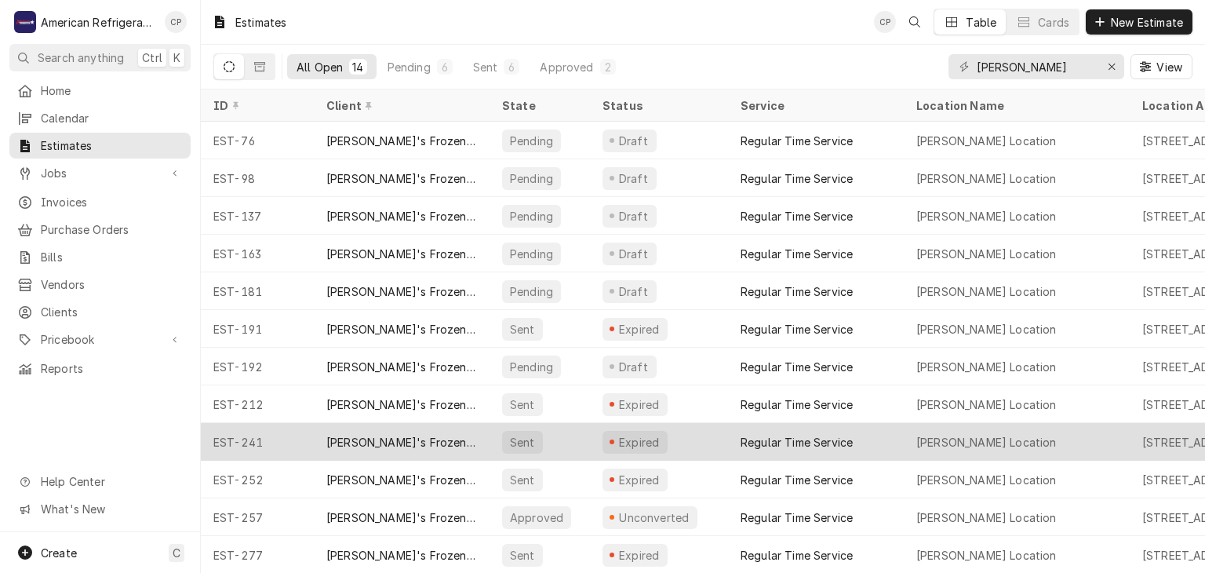
click at [393, 427] on div "[PERSON_NAME]'s Frozen Custard & Steakburgers" at bounding box center [402, 442] width 176 height 38
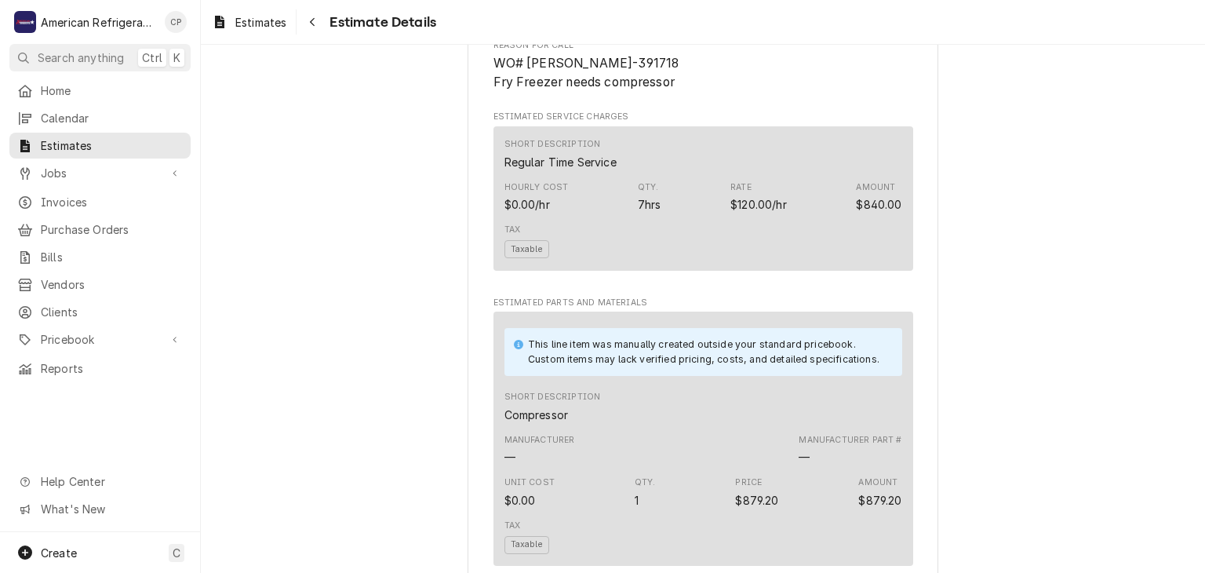
scroll to position [831, 0]
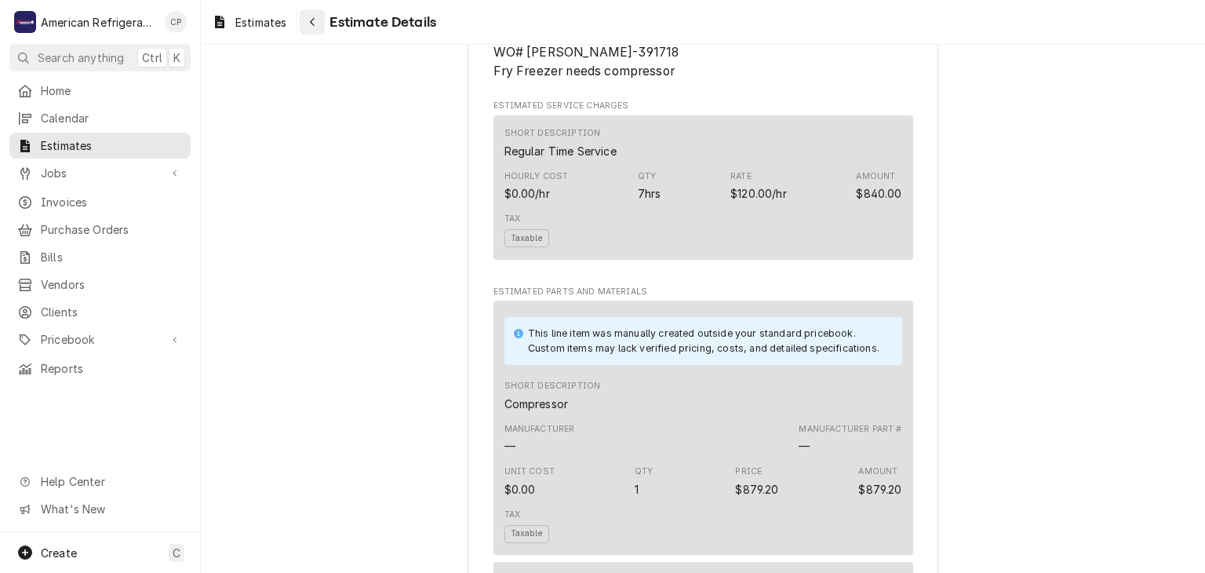
click at [318, 20] on div "Navigate back" at bounding box center [312, 22] width 16 height 16
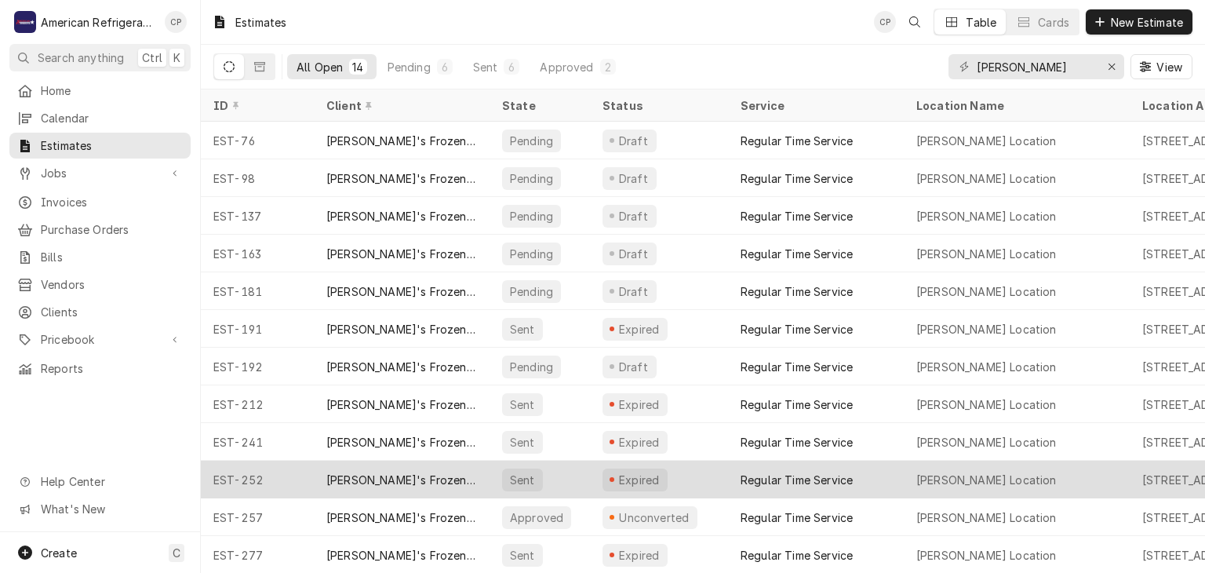
click at [381, 474] on div "[PERSON_NAME]'s Frozen Custard & Steakburgers" at bounding box center [401, 479] width 151 height 16
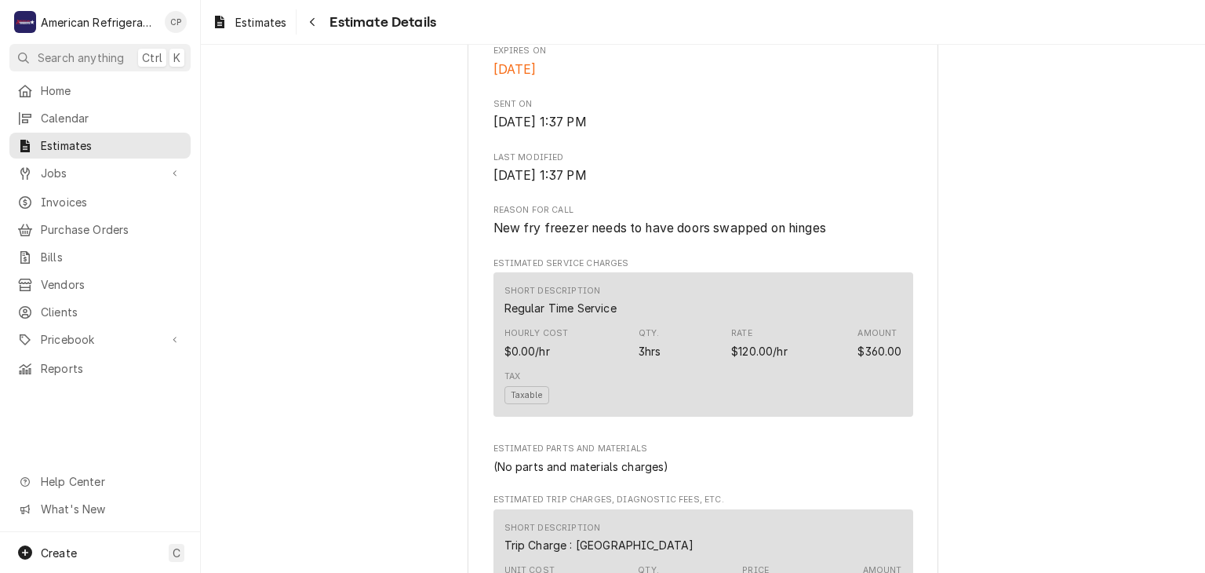
scroll to position [659, 0]
click at [319, 29] on div "Navigate back" at bounding box center [312, 22] width 16 height 16
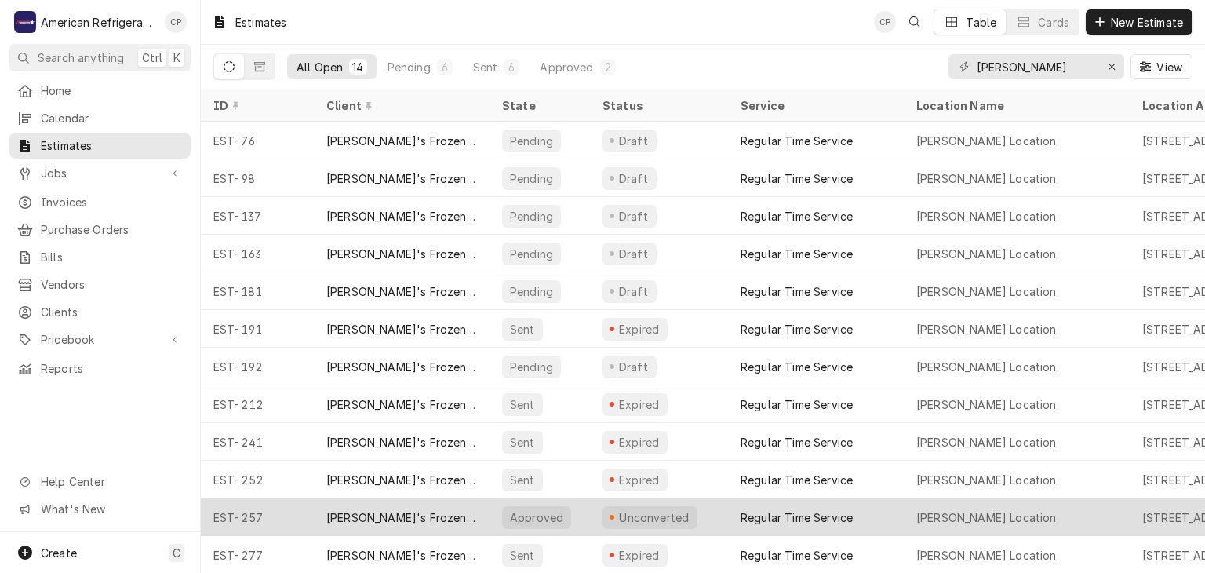
scroll to position [74, 0]
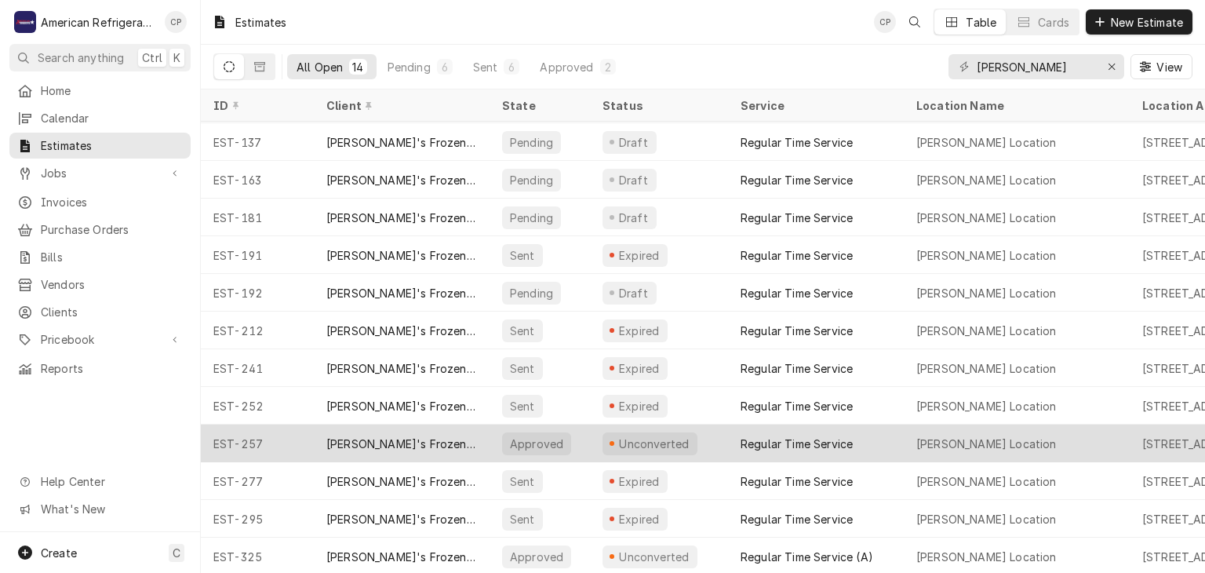
click at [369, 442] on div "[PERSON_NAME]'s Frozen Custard & Steakburgers" at bounding box center [401, 443] width 151 height 16
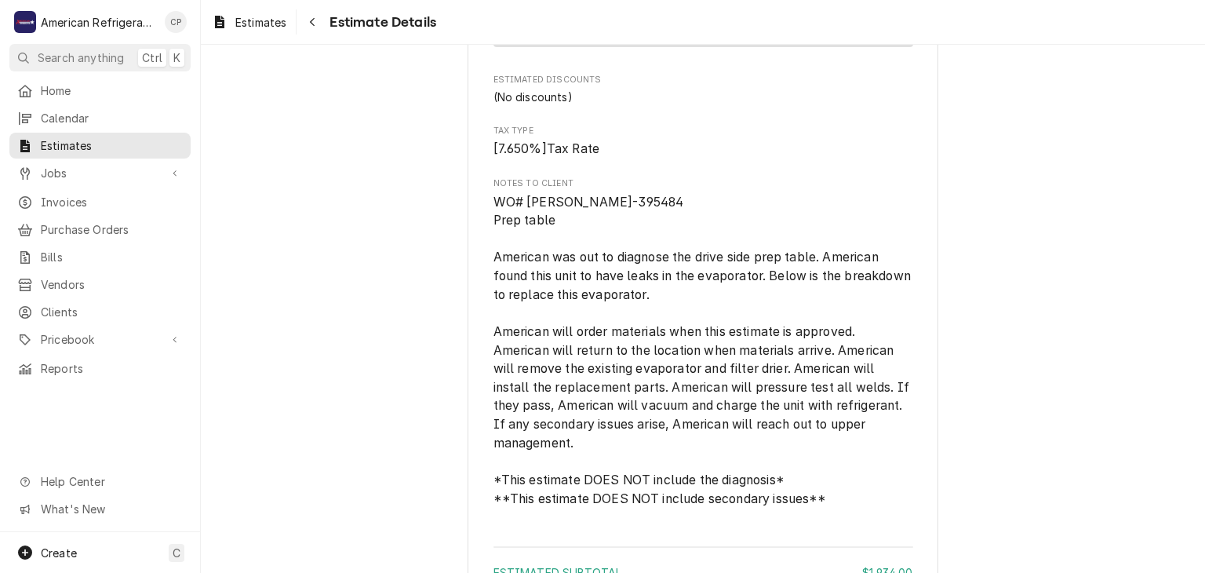
scroll to position [2950, 0]
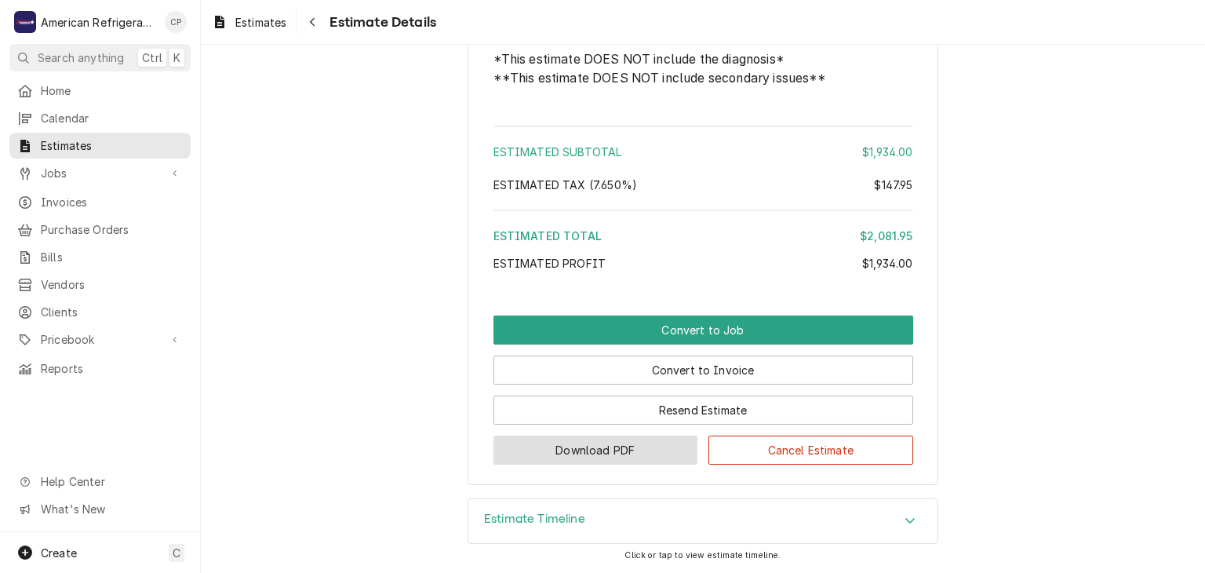
click at [608, 461] on button "Download PDF" at bounding box center [595, 449] width 205 height 29
